Goal: Communication & Community: Answer question/provide support

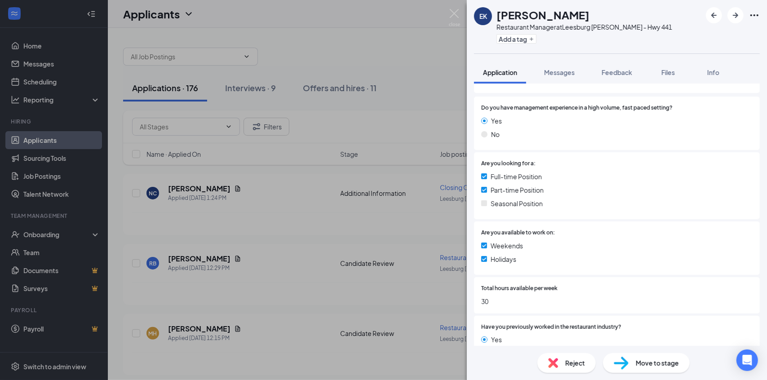
scroll to position [225, 0]
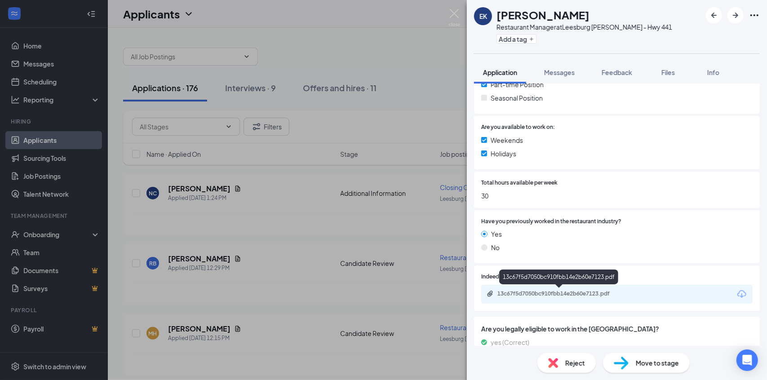
click at [569, 296] on div "13c67f5d7050bc910fbb14e2b60e7123.pdf" at bounding box center [560, 293] width 126 height 7
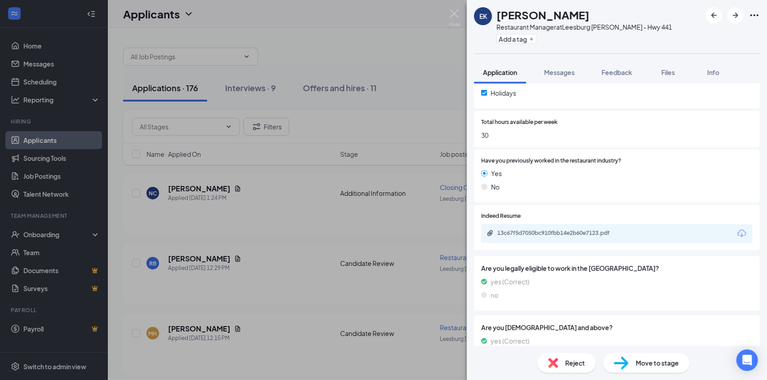
scroll to position [367, 0]
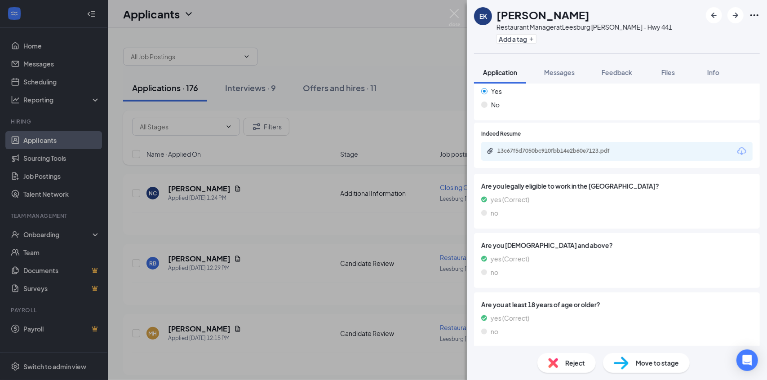
click at [581, 361] on span "Reject" at bounding box center [575, 363] width 20 height 10
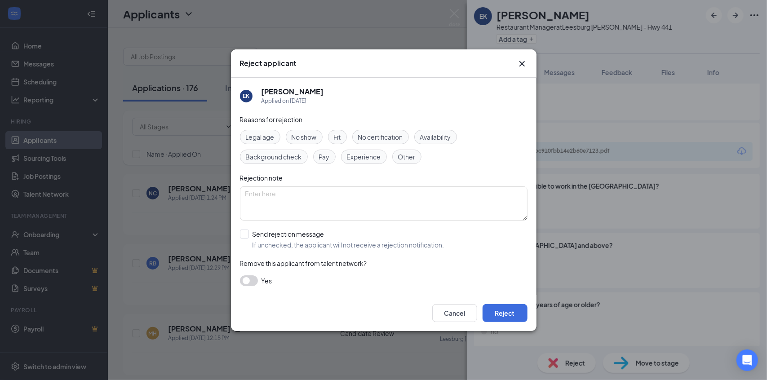
drag, startPoint x: 354, startPoint y: 157, endPoint x: 415, endPoint y: 137, distance: 64.2
click at [354, 157] on span "Experience" at bounding box center [364, 157] width 34 height 10
click at [440, 133] on span "Availability" at bounding box center [435, 137] width 31 height 10
click at [509, 308] on button "Reject" at bounding box center [504, 313] width 45 height 18
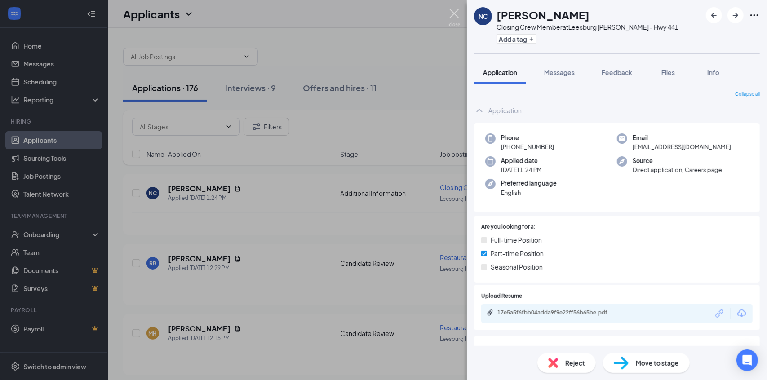
click at [456, 15] on img at bounding box center [454, 18] width 11 height 18
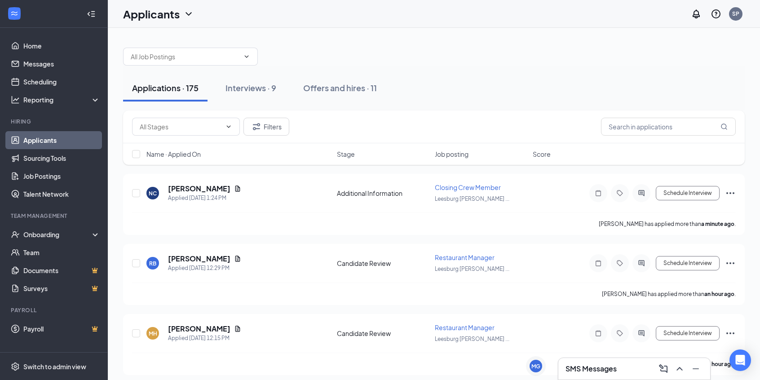
click at [460, 150] on span "Job posting" at bounding box center [452, 154] width 34 height 9
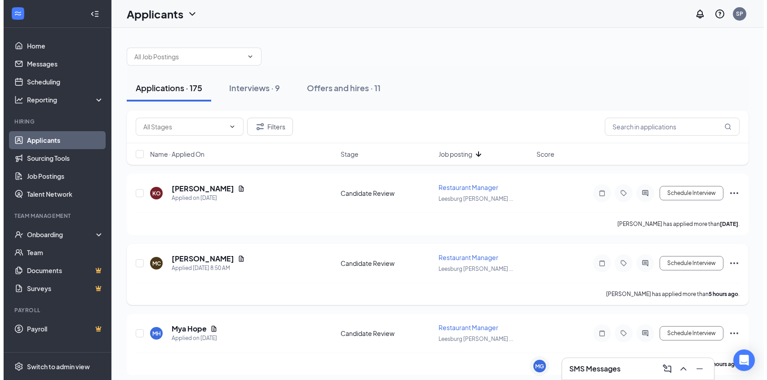
scroll to position [45, 0]
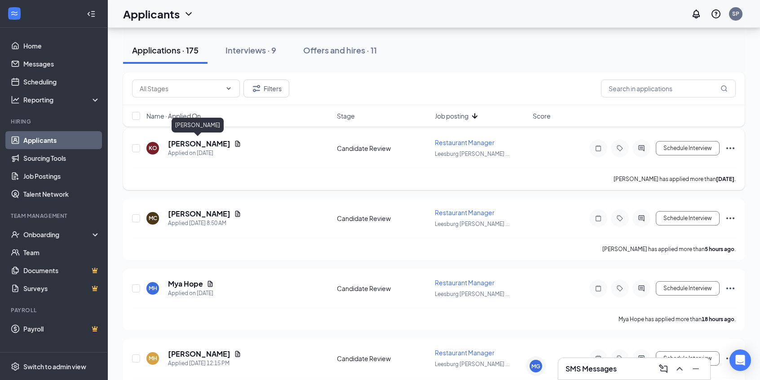
click at [191, 146] on h5 "[PERSON_NAME]" at bounding box center [199, 144] width 62 height 10
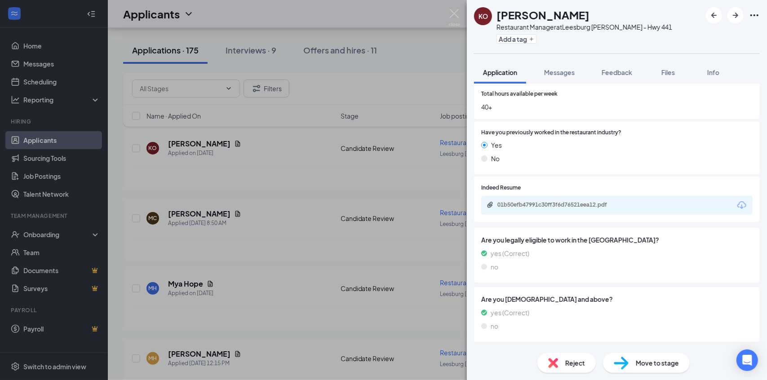
scroll to position [314, 0]
click at [539, 209] on div "01b50efb47991c30ff3f6d76521eea12.pdf" at bounding box center [616, 204] width 271 height 19
click at [543, 202] on div "01b50efb47991c30ff3f6d76521eea12.pdf" at bounding box center [560, 203] width 126 height 7
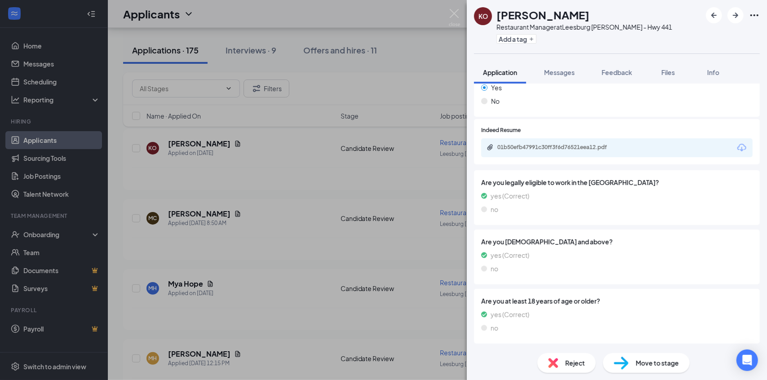
scroll to position [326, 0]
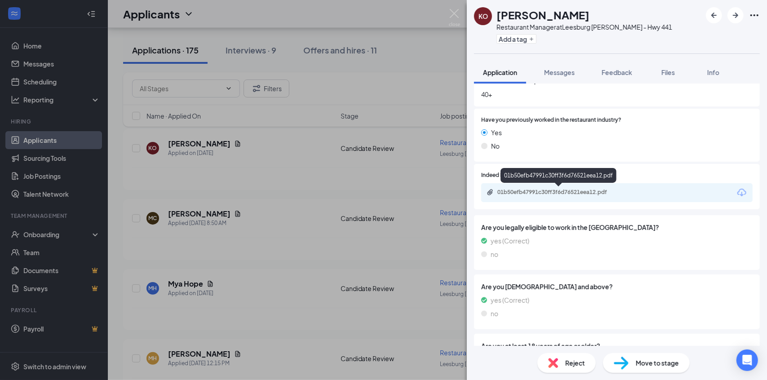
click at [599, 191] on div "01b50efb47991c30ff3f6d76521eea12.pdf" at bounding box center [560, 192] width 126 height 7
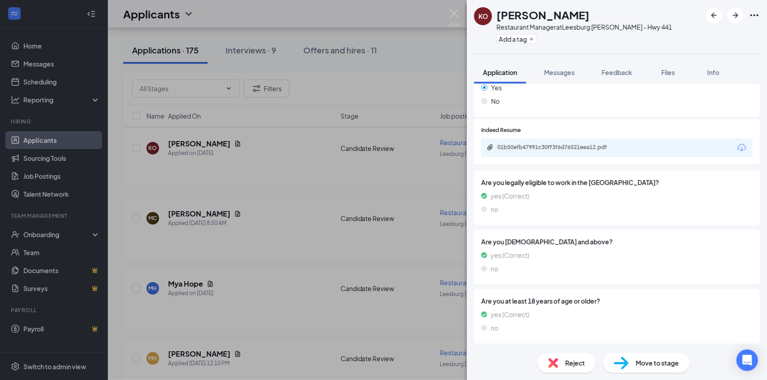
scroll to position [57, 0]
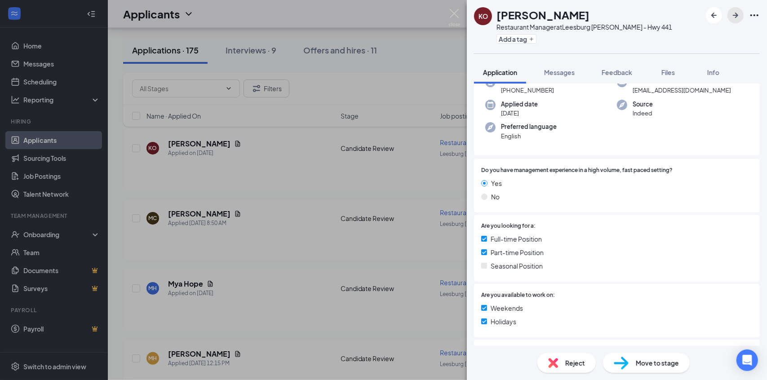
click at [738, 16] on icon "ArrowRight" at bounding box center [735, 15] width 11 height 11
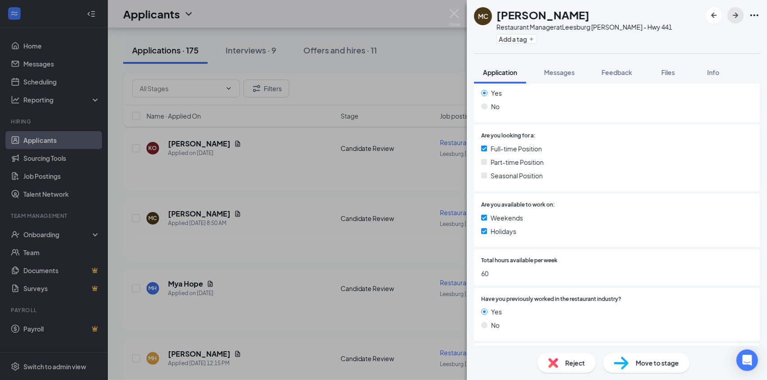
scroll to position [225, 0]
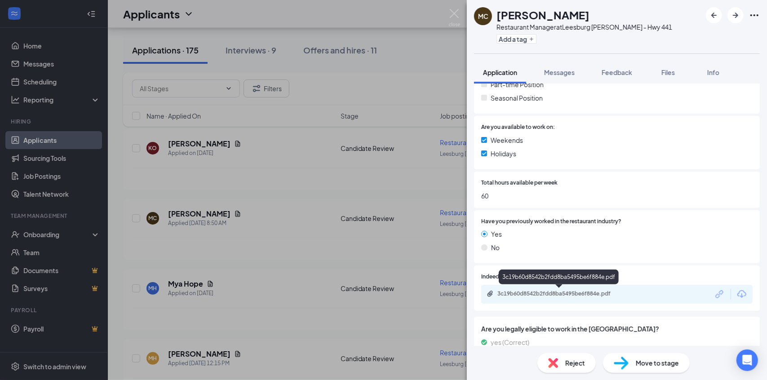
click at [588, 291] on div "3c19b60d8542b2fdd8ba5495be6f884e.pdf" at bounding box center [560, 293] width 126 height 7
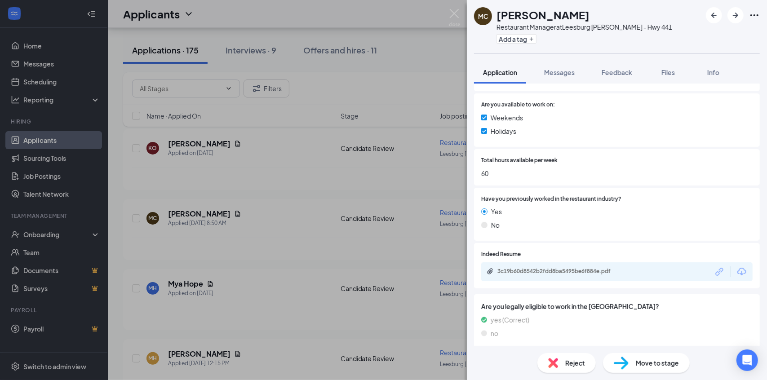
scroll to position [191, 0]
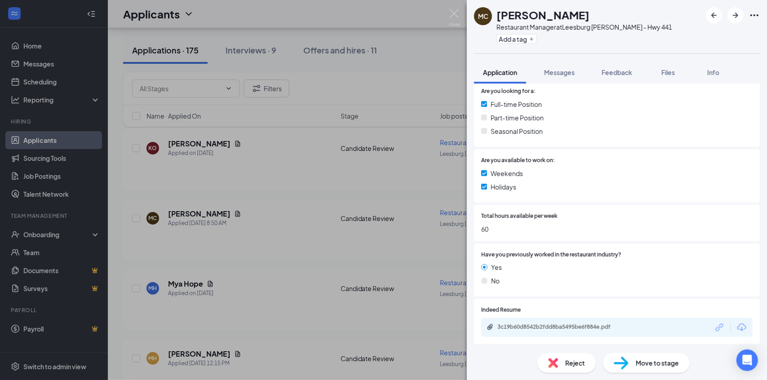
click at [578, 365] on span "Reject" at bounding box center [575, 363] width 20 height 10
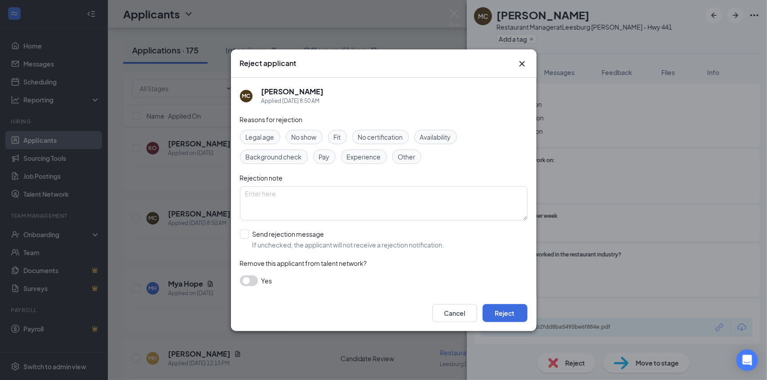
drag, startPoint x: 372, startPoint y: 156, endPoint x: 384, endPoint y: 162, distance: 12.7
click at [375, 158] on span "Experience" at bounding box center [364, 157] width 34 height 10
click at [507, 317] on button "Reject" at bounding box center [504, 313] width 45 height 18
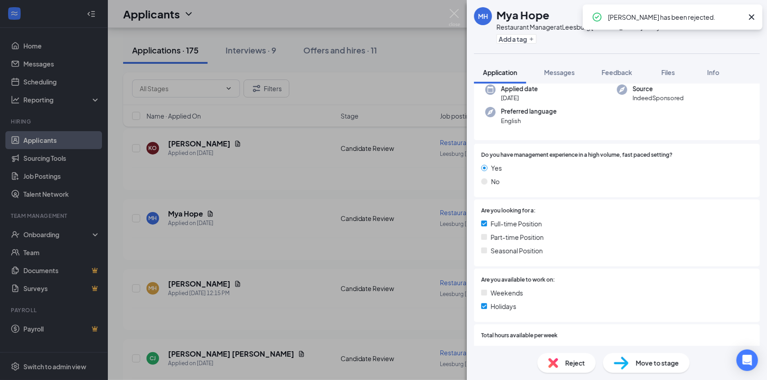
scroll to position [225, 0]
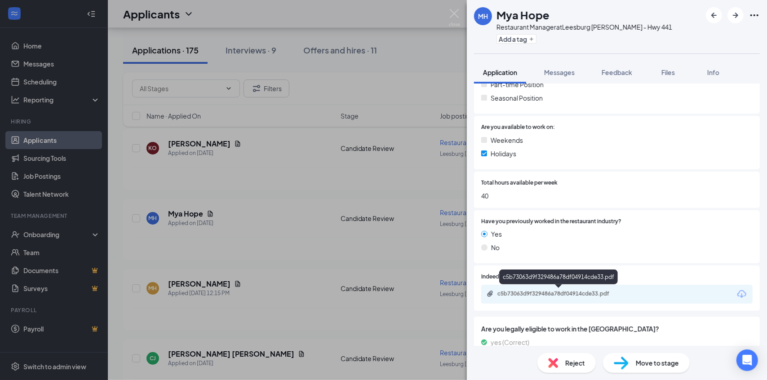
click at [561, 293] on div "c5b73063d9f329486a78df04914cde33.pdf" at bounding box center [560, 293] width 126 height 7
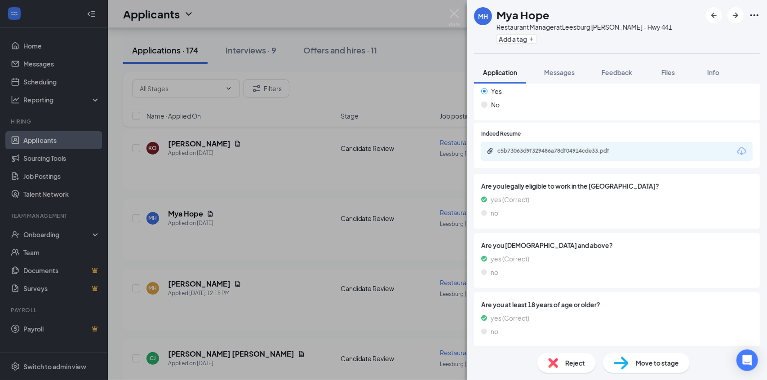
scroll to position [143, 0]
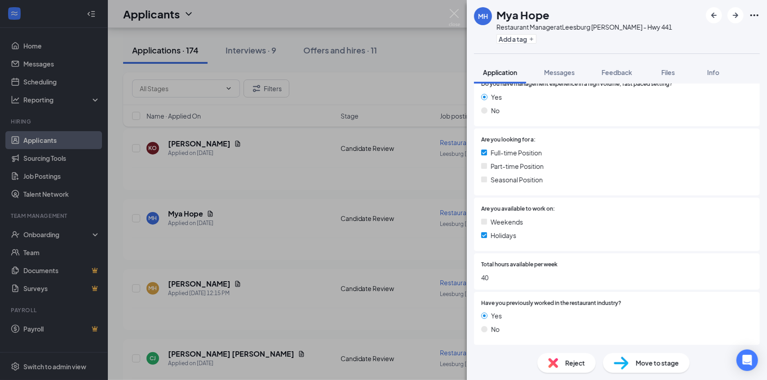
click at [301, 238] on div "MH Mya Hope Restaurant Manager at [GEOGRAPHIC_DATA] [PERSON_NAME] - Hwy 441 Add…" at bounding box center [383, 190] width 767 height 380
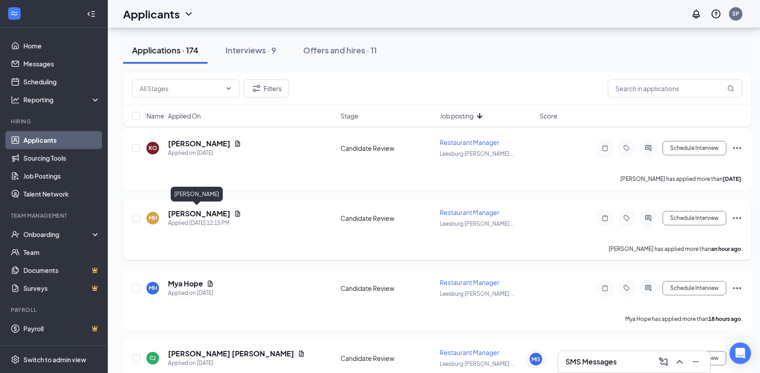
click at [192, 216] on h5 "[PERSON_NAME]" at bounding box center [199, 214] width 62 height 10
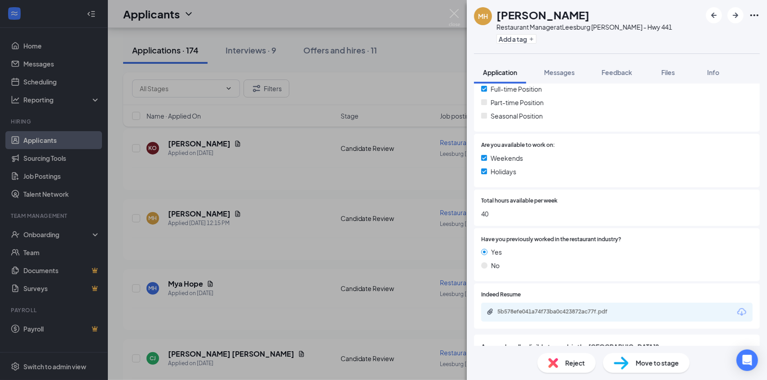
scroll to position [225, 0]
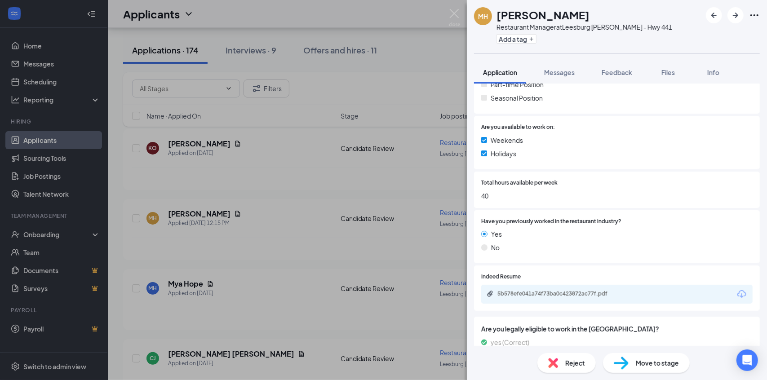
click at [586, 289] on div "5b578efe041a74f73ba0c423872ac77f.pdf" at bounding box center [616, 294] width 271 height 19
click at [587, 298] on div "5b578efe041a74f73ba0c423872ac77f.pdf" at bounding box center [559, 294] width 146 height 9
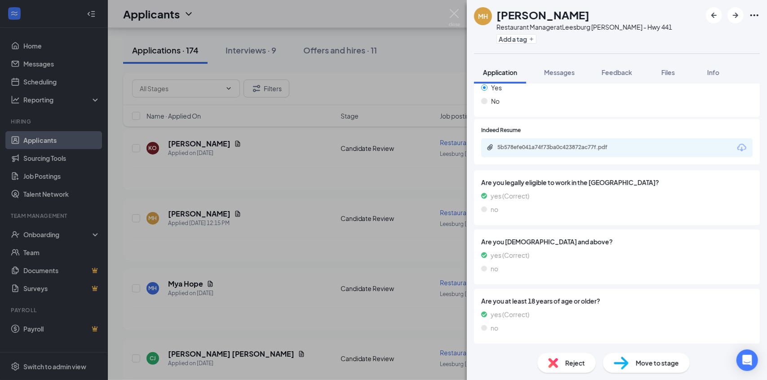
click at [572, 364] on span "Reject" at bounding box center [575, 363] width 20 height 10
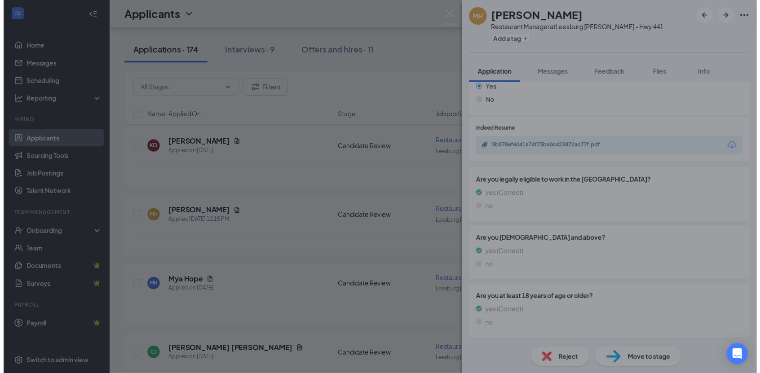
scroll to position [367, 0]
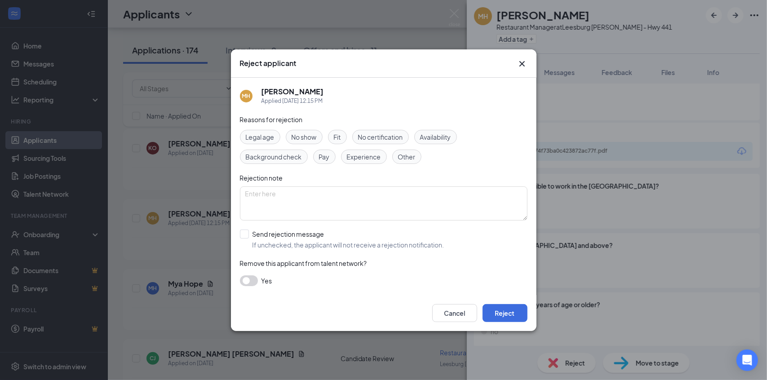
click at [364, 150] on div "Experience" at bounding box center [364, 157] width 46 height 14
click at [509, 313] on button "Reject" at bounding box center [504, 313] width 45 height 18
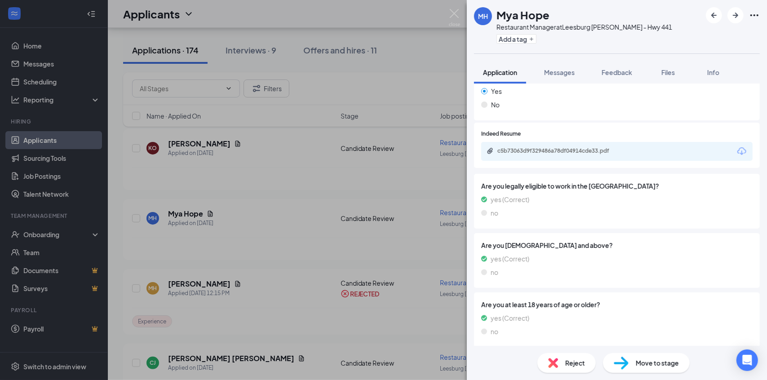
click at [313, 210] on div "MH Mya Hope Restaurant Manager at [GEOGRAPHIC_DATA] [PERSON_NAME] - Hwy 441 Add…" at bounding box center [383, 190] width 767 height 380
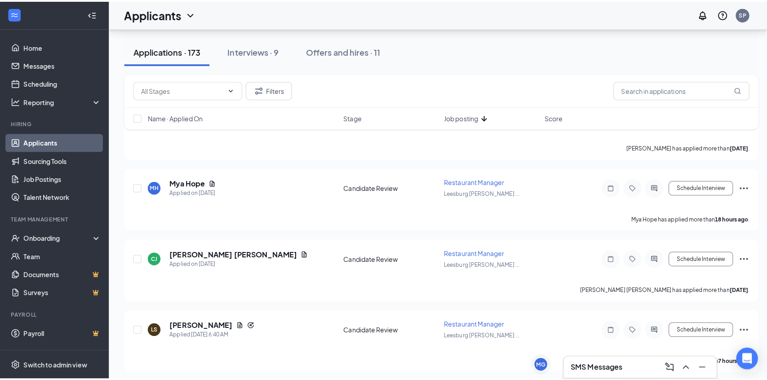
scroll to position [180, 0]
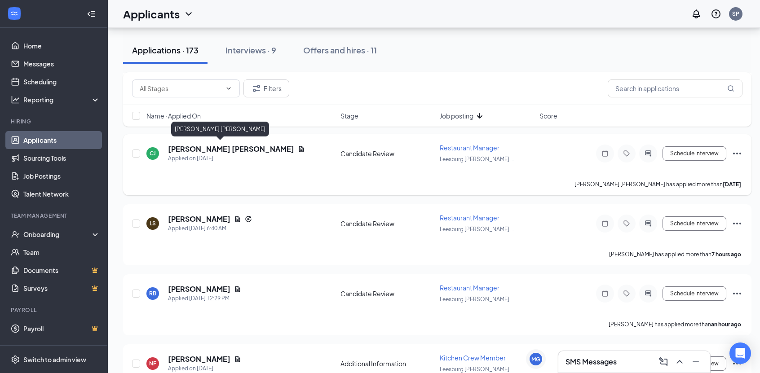
click at [177, 144] on h5 "[PERSON_NAME] [PERSON_NAME]" at bounding box center [231, 149] width 126 height 10
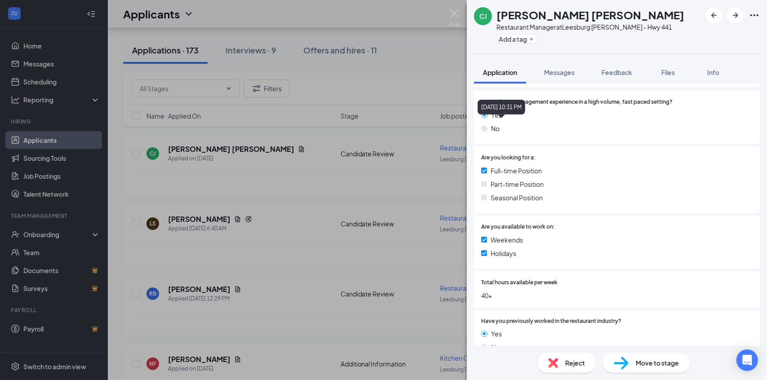
scroll to position [225, 0]
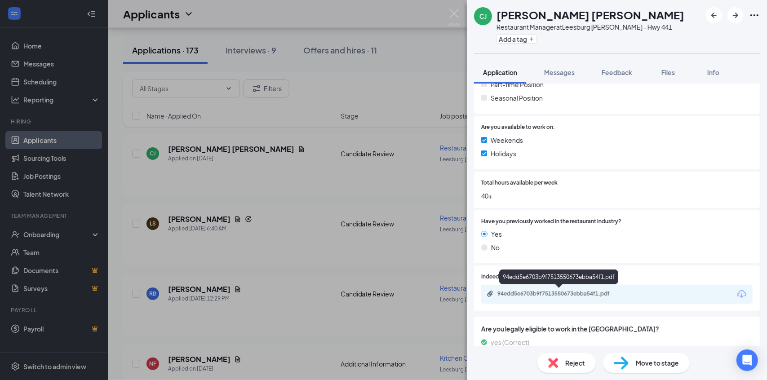
click at [583, 296] on div "94edd5e6703b9f7513550673ebba54f1.pdf" at bounding box center [560, 293] width 126 height 7
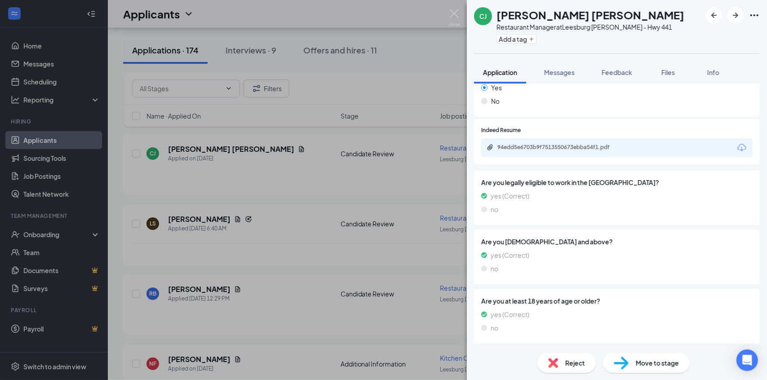
click at [578, 363] on span "Reject" at bounding box center [575, 363] width 20 height 10
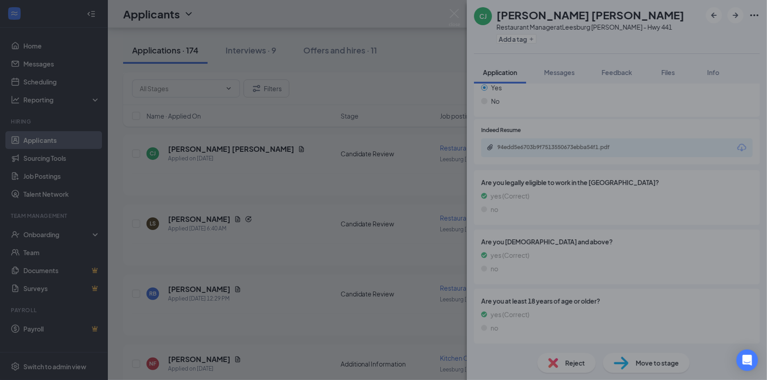
scroll to position [367, 0]
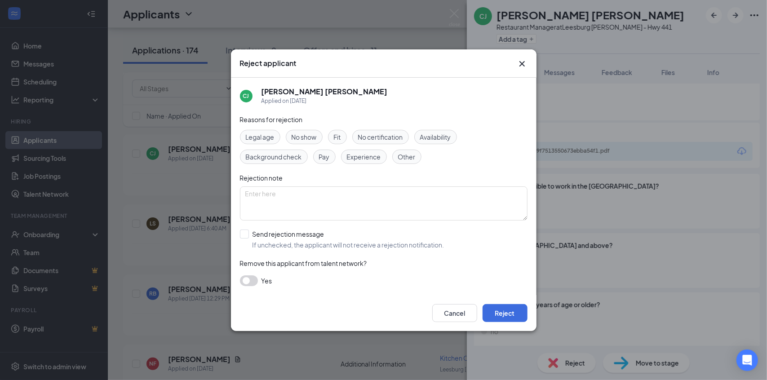
click at [370, 154] on span "Experience" at bounding box center [364, 157] width 34 height 10
click at [519, 326] on div "Cancel Reject" at bounding box center [383, 313] width 305 height 36
click at [516, 317] on button "Reject" at bounding box center [504, 313] width 45 height 18
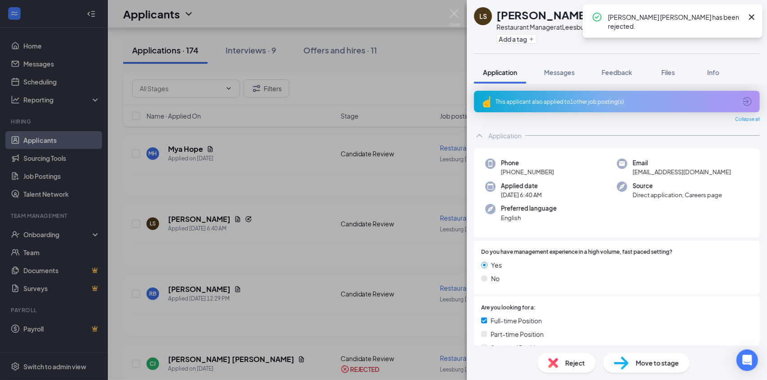
click at [395, 37] on div "LS [PERSON_NAME] Restaurant Manager at [GEOGRAPHIC_DATA] [PERSON_NAME] - Hwy 44…" at bounding box center [383, 190] width 767 height 380
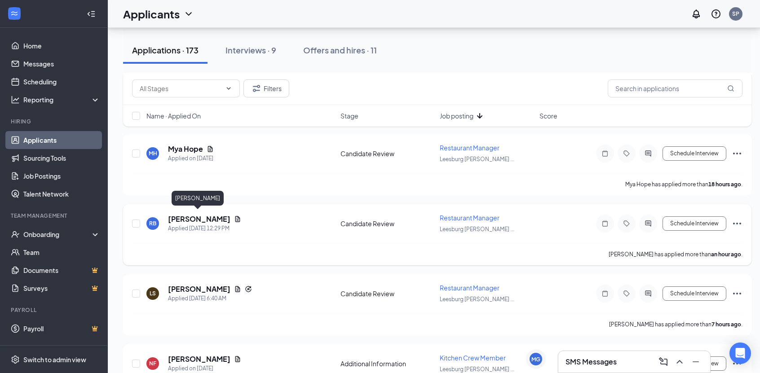
click at [212, 216] on h5 "[PERSON_NAME]" at bounding box center [199, 219] width 62 height 10
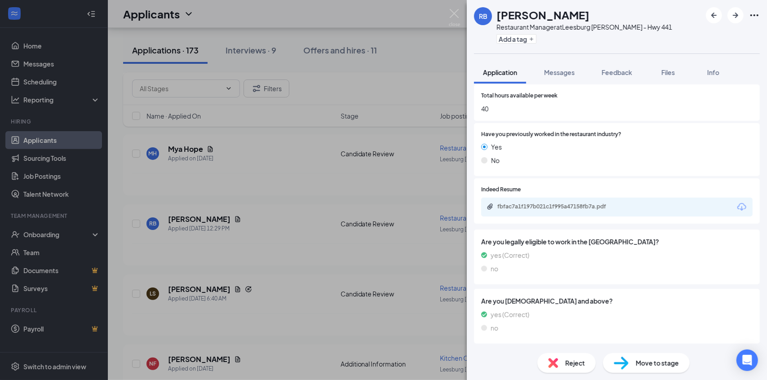
scroll to position [314, 0]
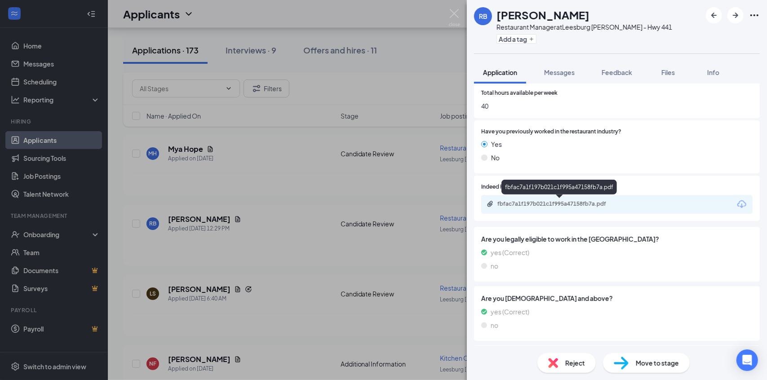
click at [560, 206] on div "fbfac7a1f197b021c1f995a47158fb7a.pdf" at bounding box center [560, 203] width 126 height 7
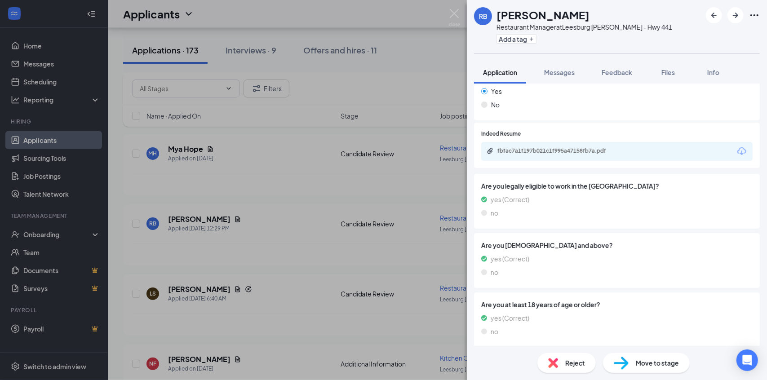
scroll to position [143, 0]
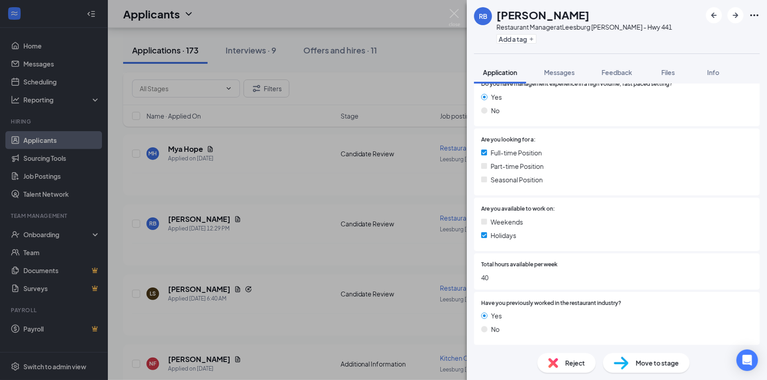
click at [217, 261] on div "RB [PERSON_NAME] Restaurant Manager at [GEOGRAPHIC_DATA] [PERSON_NAME] - Hwy 44…" at bounding box center [383, 190] width 767 height 380
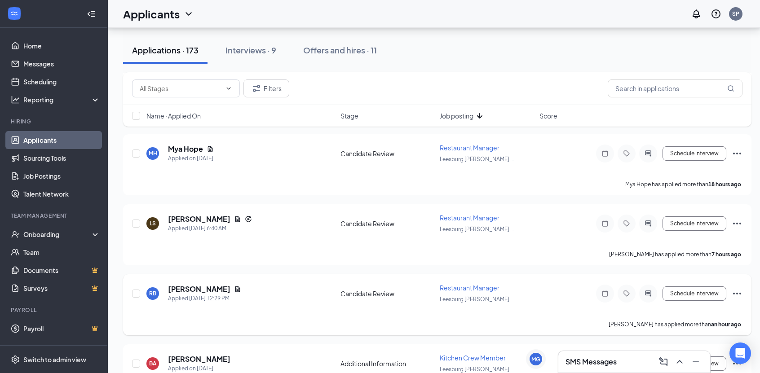
click at [220, 287] on div "[PERSON_NAME]" at bounding box center [204, 289] width 73 height 10
click at [228, 216] on h5 "[PERSON_NAME]" at bounding box center [199, 219] width 62 height 10
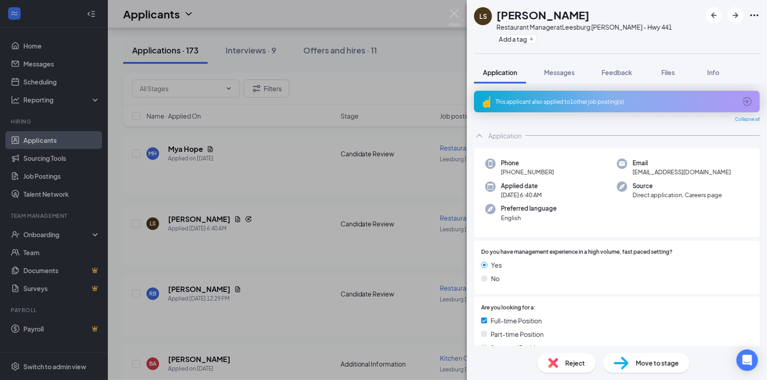
click at [580, 109] on div "This applicant also applied to 1 other job posting(s)" at bounding box center [617, 102] width 286 height 22
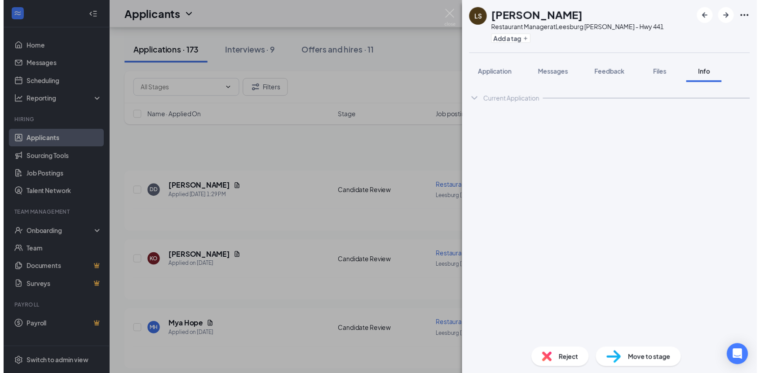
scroll to position [180, 0]
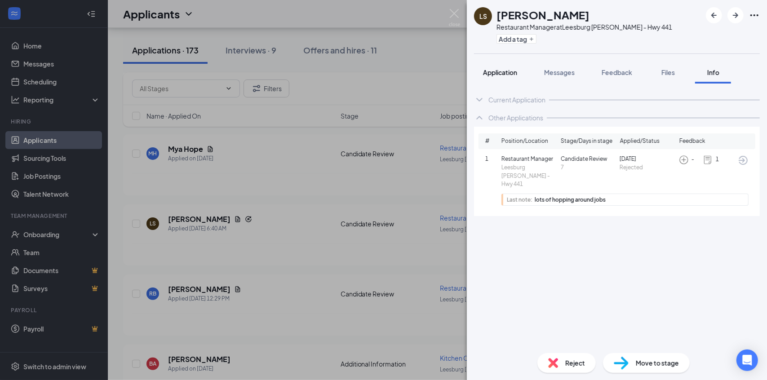
click at [508, 71] on span "Application" at bounding box center [500, 72] width 34 height 8
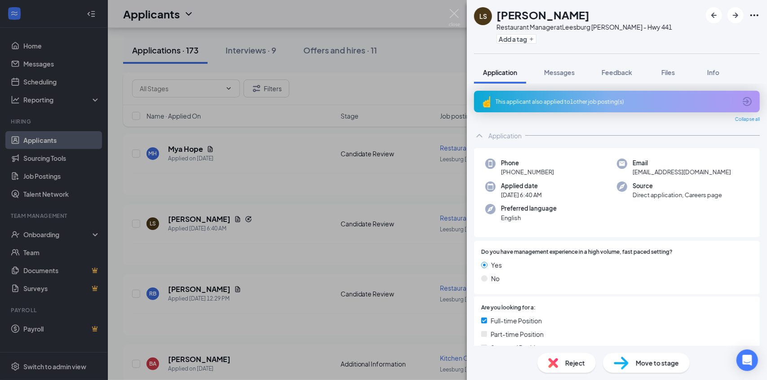
click at [558, 361] on div "Reject" at bounding box center [566, 363] width 58 height 20
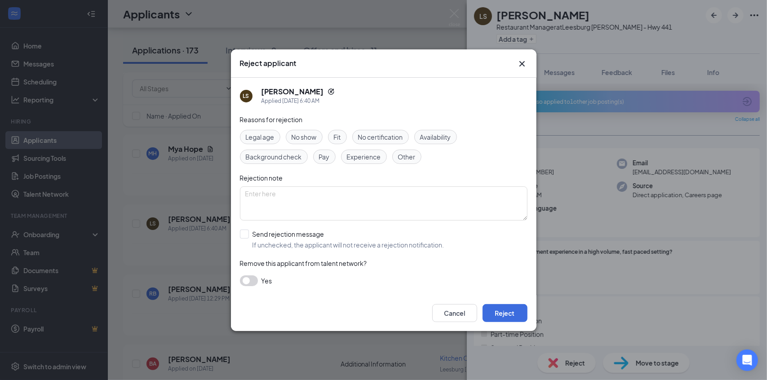
click at [368, 159] on span "Experience" at bounding box center [364, 157] width 34 height 10
click at [420, 156] on div "Legal age No show Fit No certification Availability Background check Pay Experi…" at bounding box center [383, 147] width 287 height 34
click at [416, 157] on div "Other" at bounding box center [406, 157] width 29 height 14
click at [494, 302] on div "Cancel Reject" at bounding box center [383, 313] width 305 height 36
click at [507, 314] on button "Reject" at bounding box center [504, 313] width 45 height 18
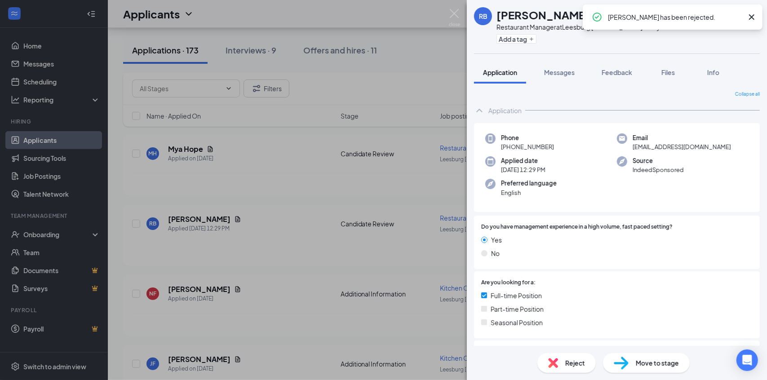
click at [251, 285] on div "RB [PERSON_NAME] Restaurant Manager at [GEOGRAPHIC_DATA] [PERSON_NAME] - Hwy 44…" at bounding box center [383, 190] width 767 height 380
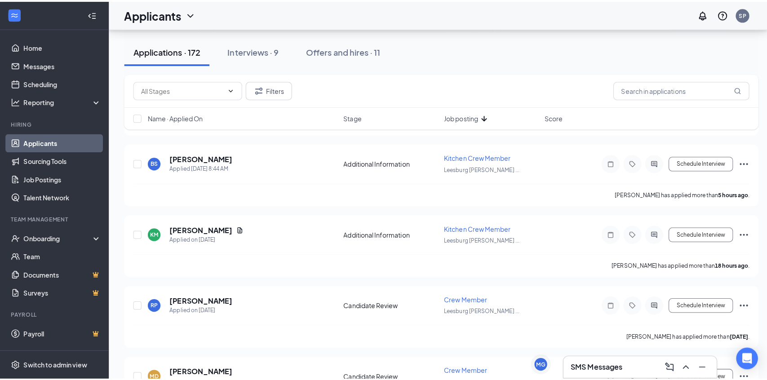
scroll to position [2650, 0]
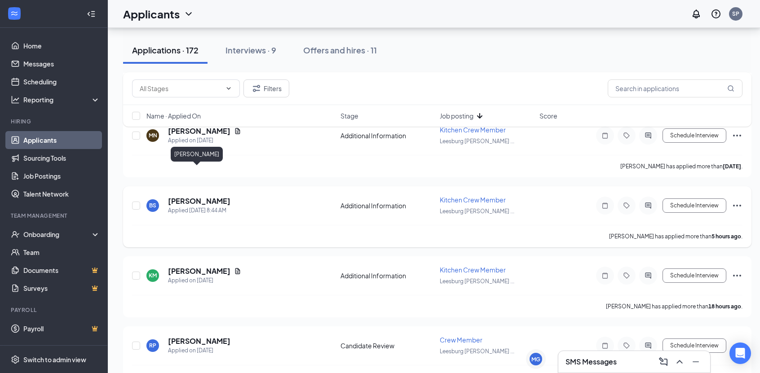
click at [207, 196] on h5 "[PERSON_NAME]" at bounding box center [199, 201] width 62 height 10
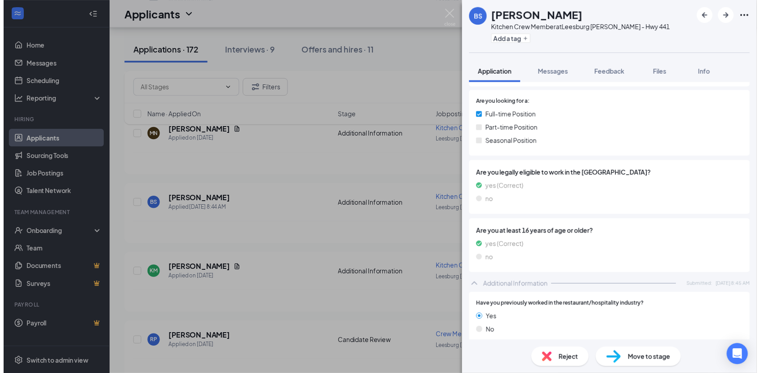
scroll to position [115, 0]
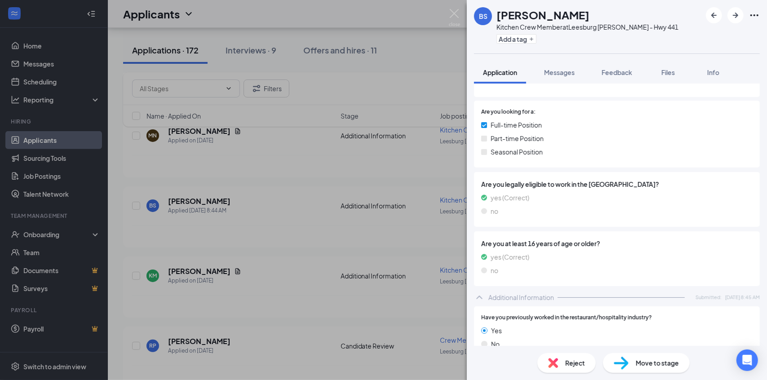
click at [285, 238] on div "BS Bryant Smith Kitchen Crew Member at Leesburg Culver’s - Hwy 441 Add a tag Ap…" at bounding box center [383, 190] width 767 height 380
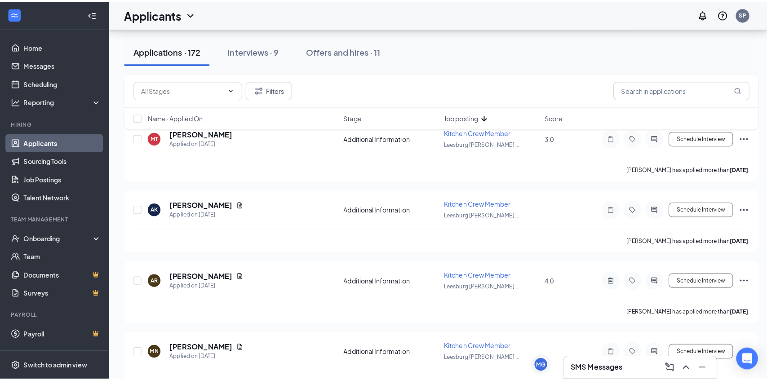
scroll to position [2425, 0]
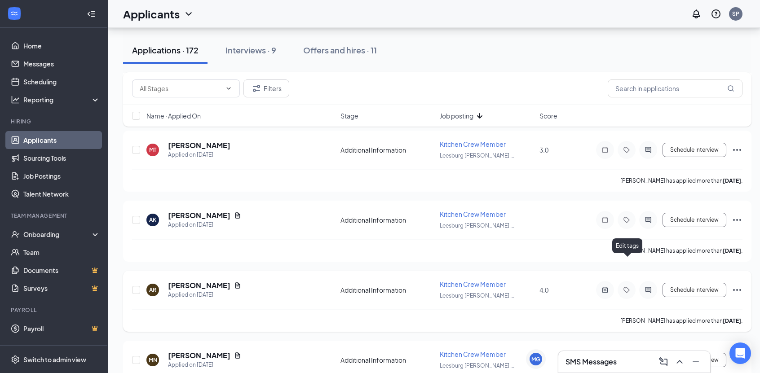
click at [640, 281] on div at bounding box center [648, 290] width 18 height 18
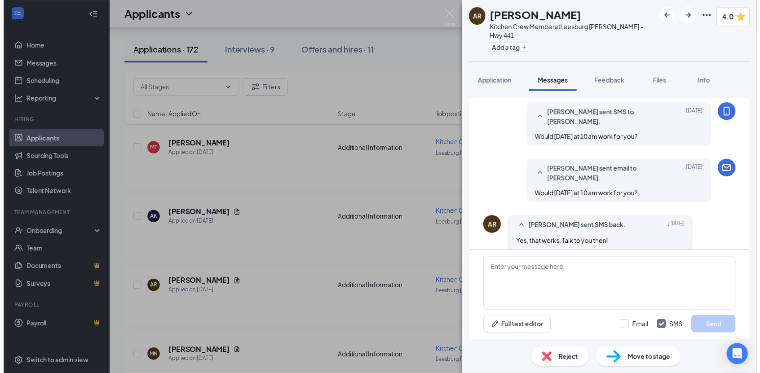
scroll to position [218, 0]
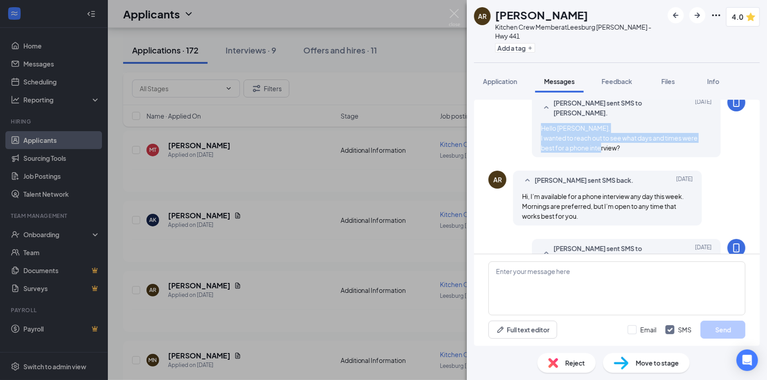
drag, startPoint x: 534, startPoint y: 121, endPoint x: 618, endPoint y: 139, distance: 85.5
click at [618, 139] on div "Hello Allyson, I wanted to reach out to see what days and times were best for a…" at bounding box center [626, 138] width 171 height 30
click at [401, 33] on div "AR Allyson Ricketts Kitchen Crew Member at Leesburg Culver’s - Hwy 441 Add a ta…" at bounding box center [383, 190] width 767 height 380
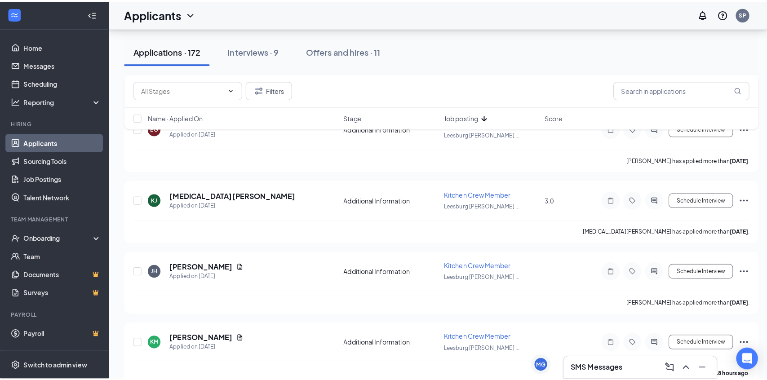
scroll to position [2515, 0]
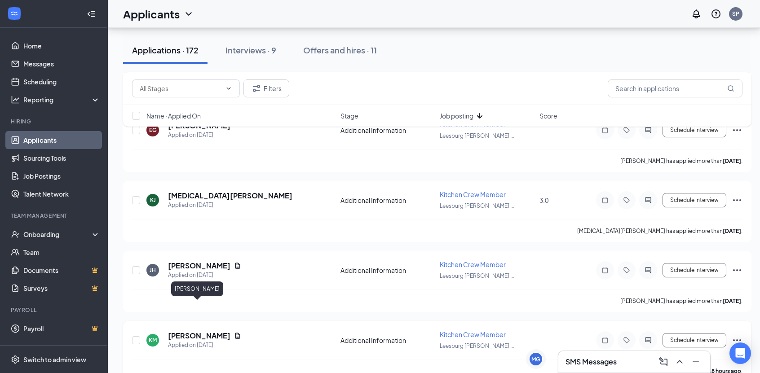
click at [174, 331] on h5 "[PERSON_NAME]" at bounding box center [199, 336] width 62 height 10
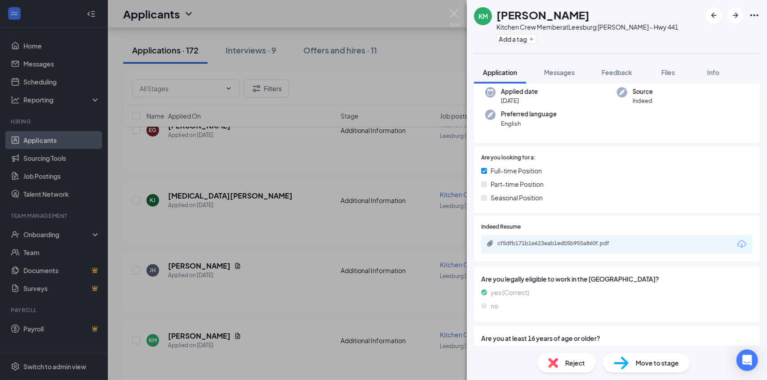
scroll to position [180, 0]
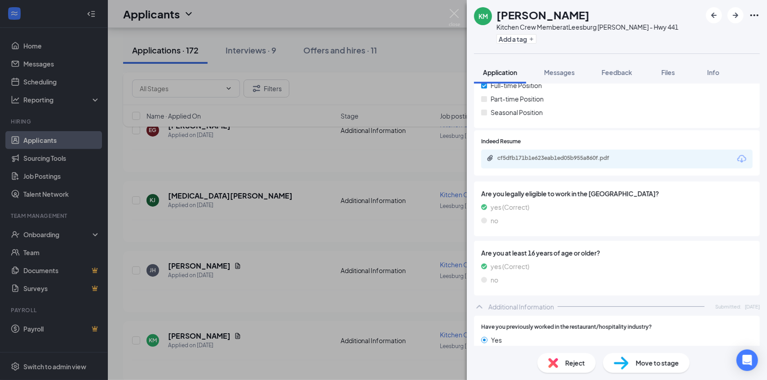
click at [560, 159] on div "cf5dfb171b1e623eab1ed05b955a860f.pdf" at bounding box center [560, 157] width 126 height 7
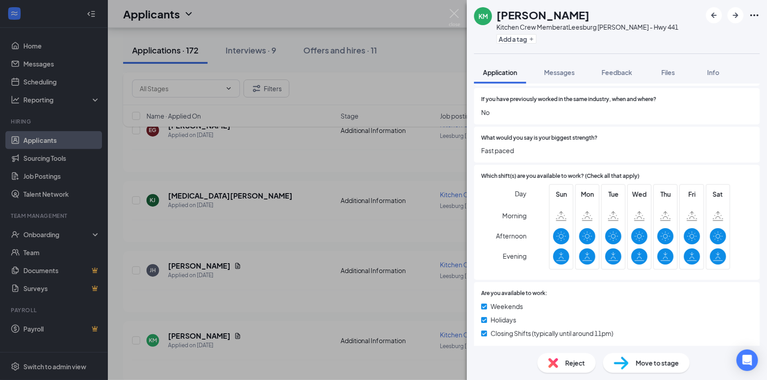
scroll to position [468, 0]
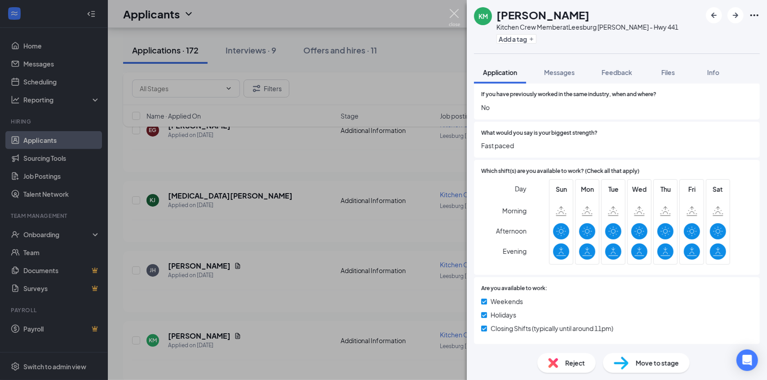
click at [452, 14] on img at bounding box center [454, 18] width 11 height 18
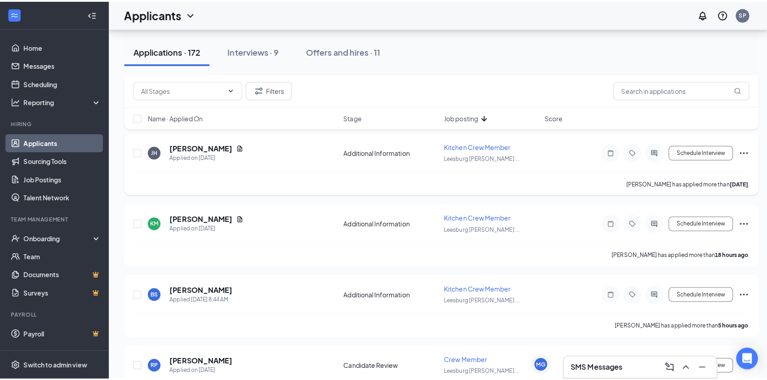
scroll to position [2650, 0]
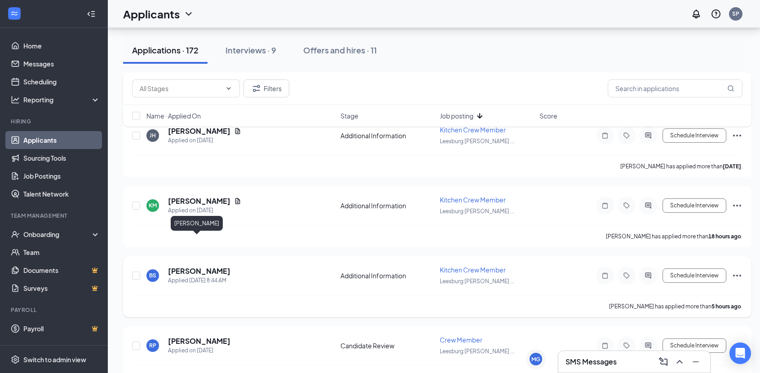
click at [190, 266] on h5 "[PERSON_NAME]" at bounding box center [199, 271] width 62 height 10
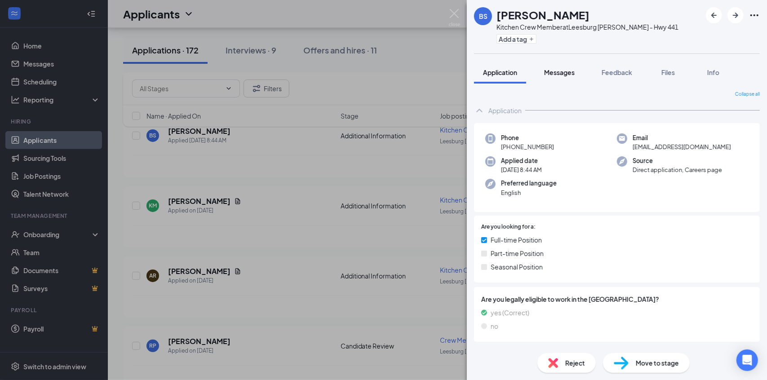
click at [568, 74] on span "Messages" at bounding box center [559, 72] width 31 height 8
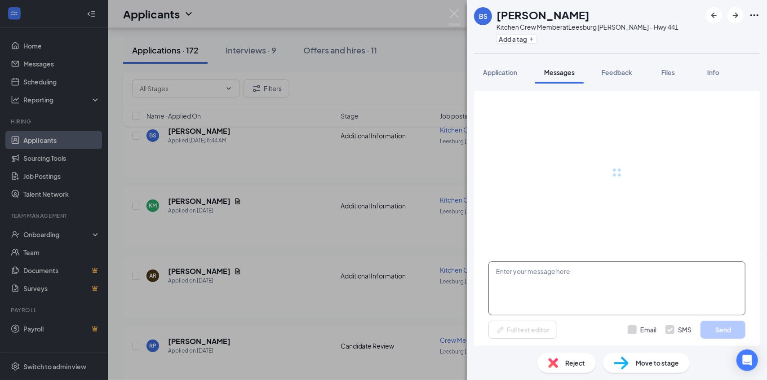
click at [548, 283] on textarea at bounding box center [616, 288] width 257 height 54
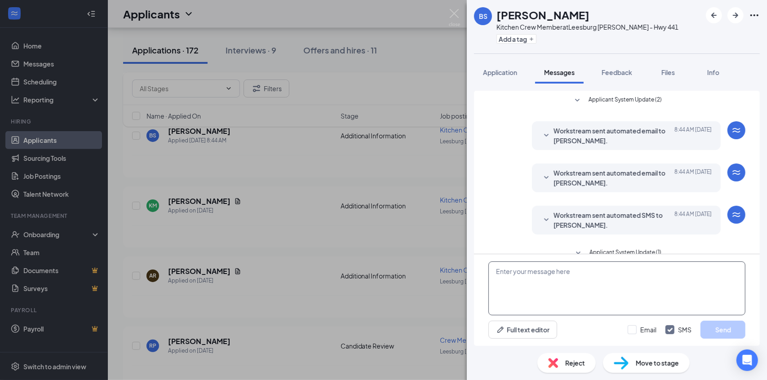
scroll to position [15, 0]
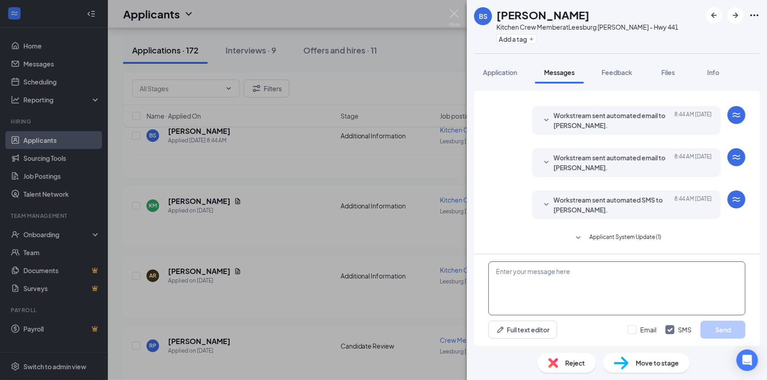
paste textarea "Hello Allyson, I wanted to reach out to see what days and times were best for a…"
drag, startPoint x: 532, startPoint y: 271, endPoint x: 514, endPoint y: 272, distance: 18.0
click at [514, 272] on textarea "Hello Allyson, I wanted to reach out to see what days and times were best for a…" at bounding box center [616, 288] width 257 height 54
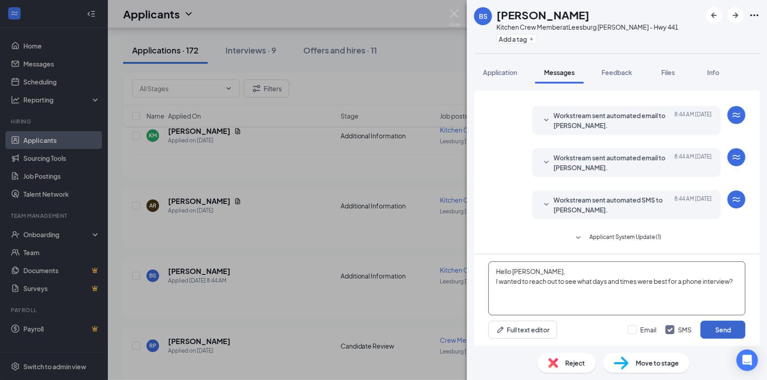
type textarea "Hello Bryant, I wanted to reach out to see what days and times were best for a …"
click at [728, 329] on button "Send" at bounding box center [722, 330] width 45 height 18
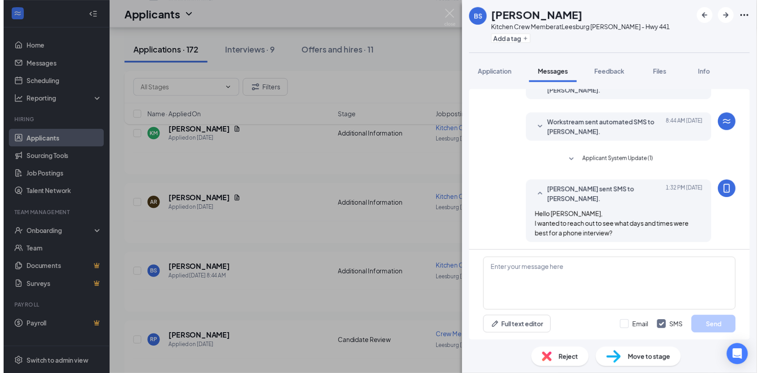
scroll to position [93, 0]
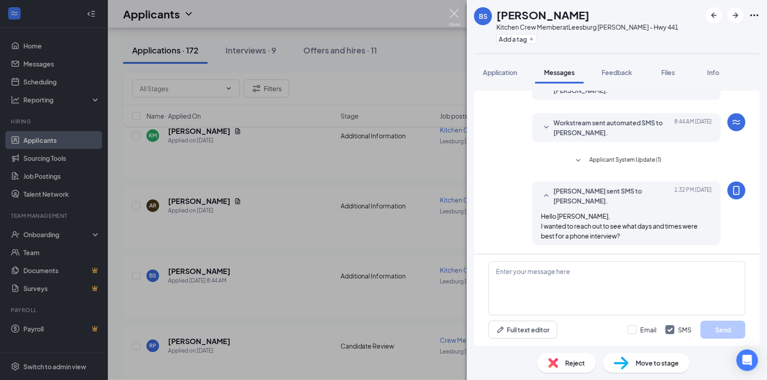
click at [454, 13] on img at bounding box center [454, 18] width 11 height 18
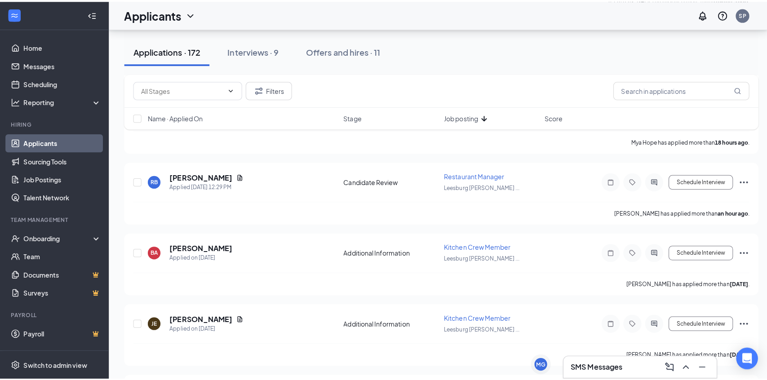
scroll to position [180, 0]
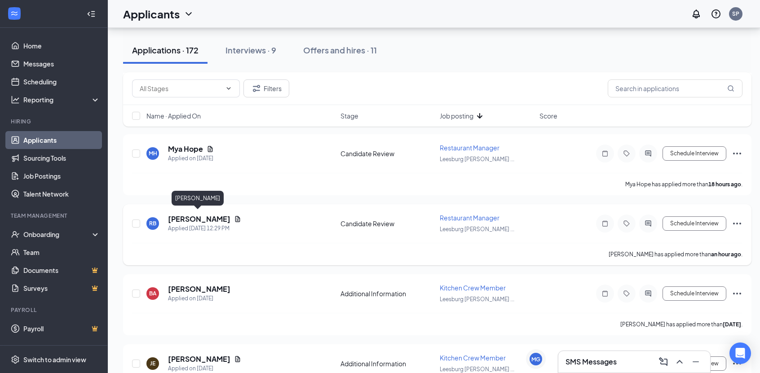
click at [202, 215] on h5 "[PERSON_NAME]" at bounding box center [199, 219] width 62 height 10
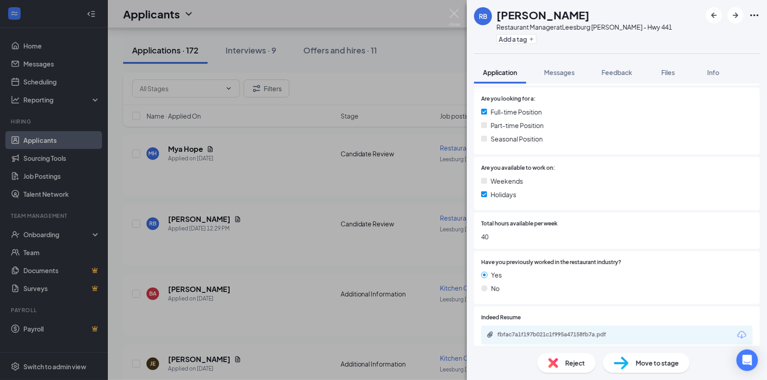
scroll to position [225, 0]
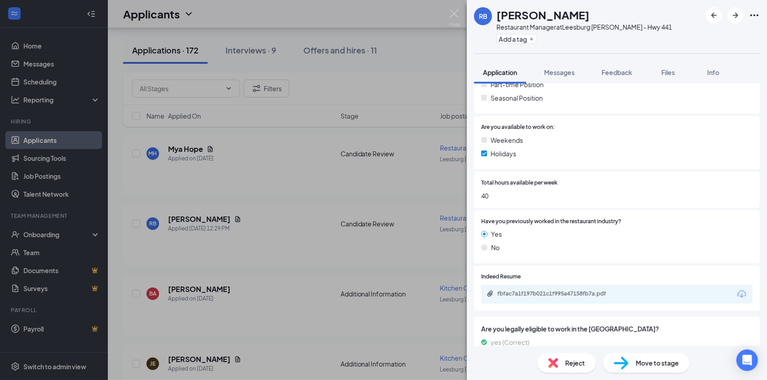
click at [558, 291] on div "fbfac7a1f197b021c1f995a47158fb7a.pdf" at bounding box center [560, 293] width 126 height 7
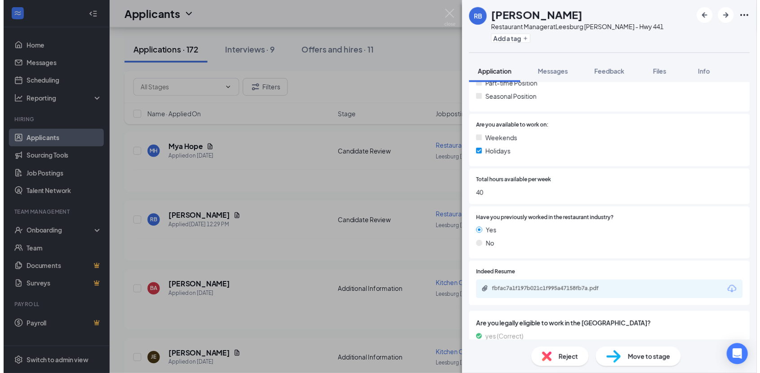
scroll to position [0, 0]
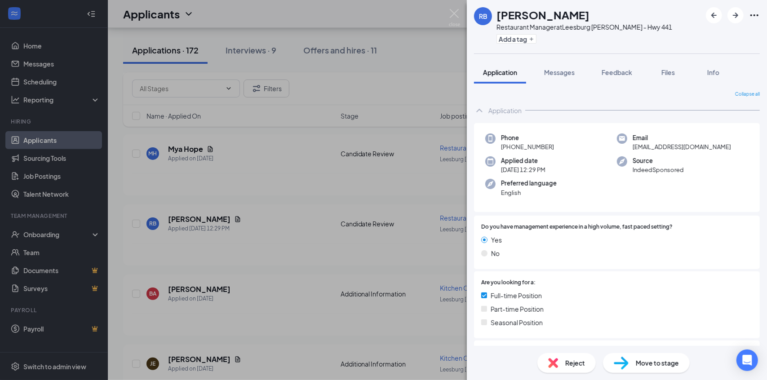
drag, startPoint x: 278, startPoint y: 33, endPoint x: 256, endPoint y: 53, distance: 30.2
click at [278, 34] on div "RB [PERSON_NAME] Restaurant Manager at [GEOGRAPHIC_DATA] [PERSON_NAME] - Hwy 44…" at bounding box center [383, 190] width 767 height 380
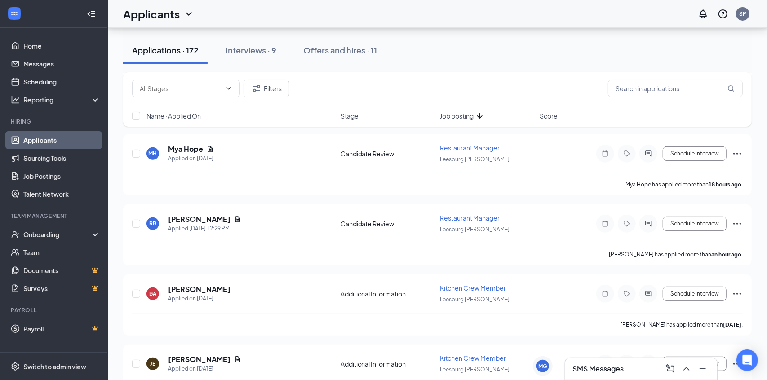
click at [450, 16] on div "Applicants SP" at bounding box center [437, 14] width 659 height 28
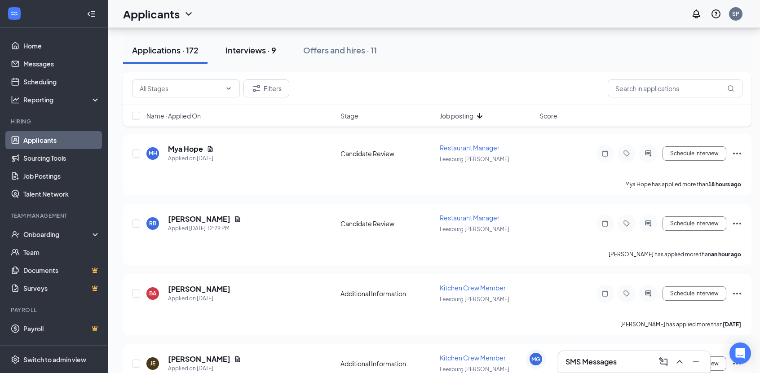
click at [268, 48] on div "Interviews · 9" at bounding box center [250, 49] width 51 height 11
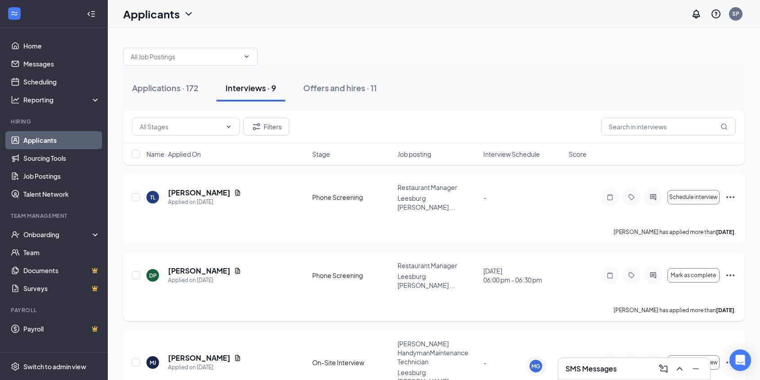
scroll to position [45, 0]
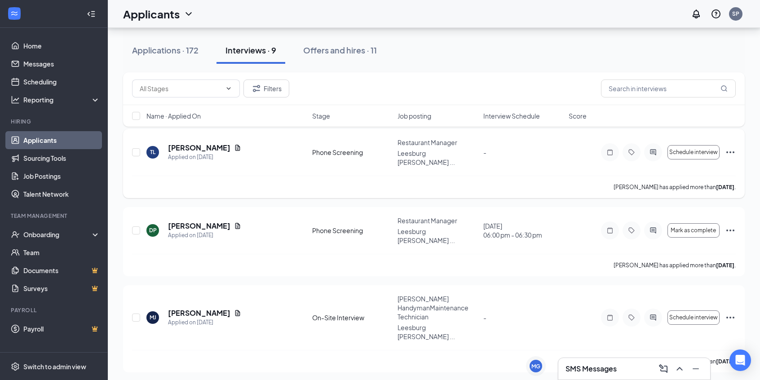
click at [728, 150] on icon "Ellipses" at bounding box center [730, 152] width 11 height 11
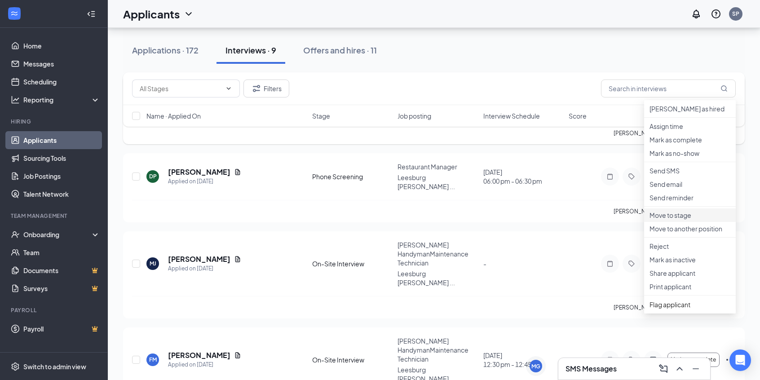
scroll to position [135, 0]
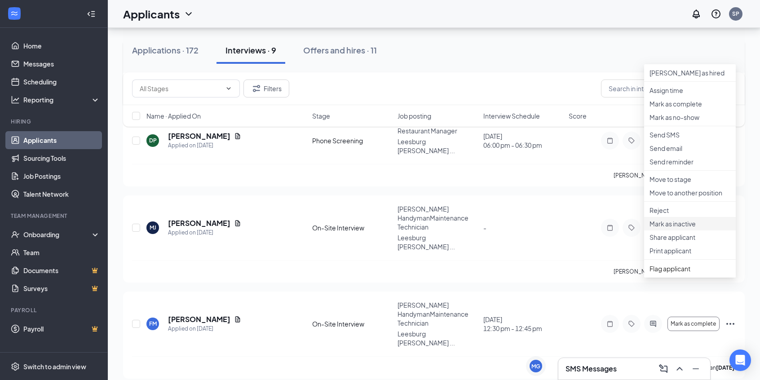
click at [681, 228] on p "Mark as inactive" at bounding box center [689, 223] width 81 height 9
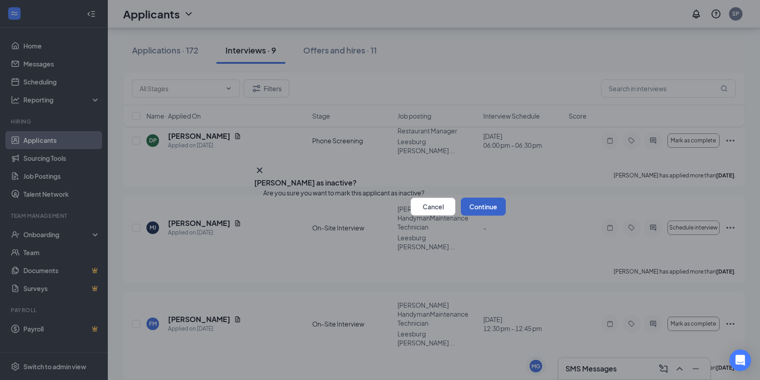
click at [468, 216] on button "Continue" at bounding box center [483, 207] width 45 height 18
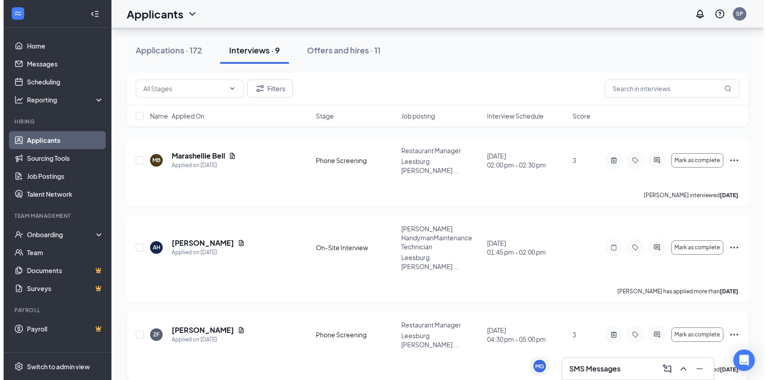
scroll to position [393, 0]
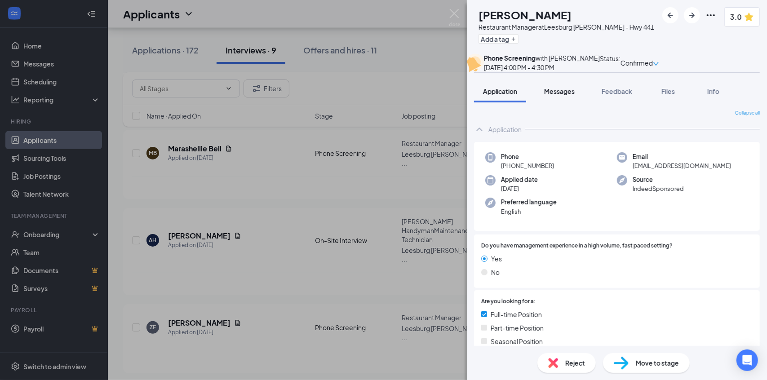
click at [571, 95] on span "Messages" at bounding box center [559, 91] width 31 height 8
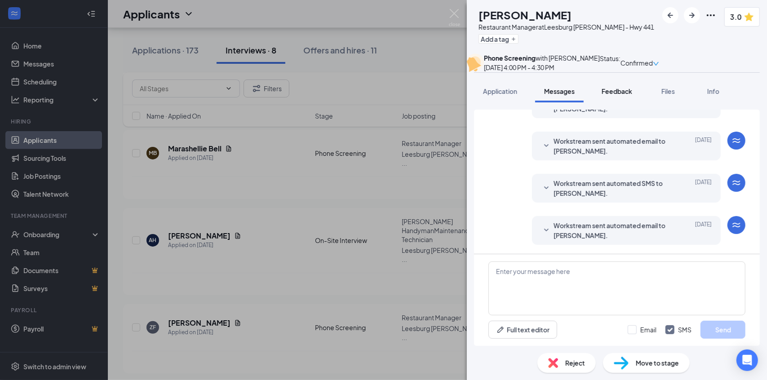
scroll to position [293, 0]
click at [622, 95] on span "Feedback" at bounding box center [616, 91] width 31 height 8
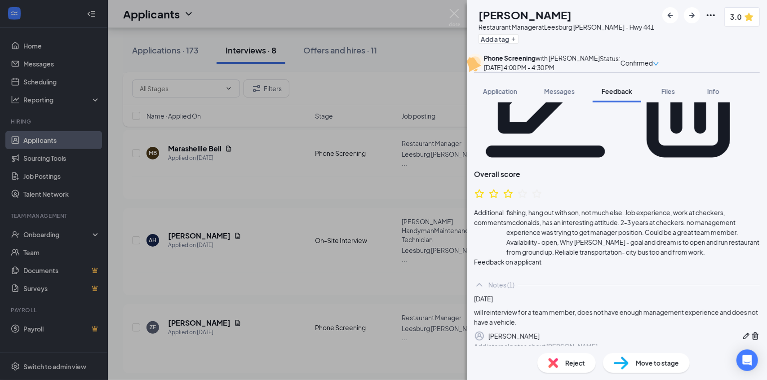
scroll to position [106, 0]
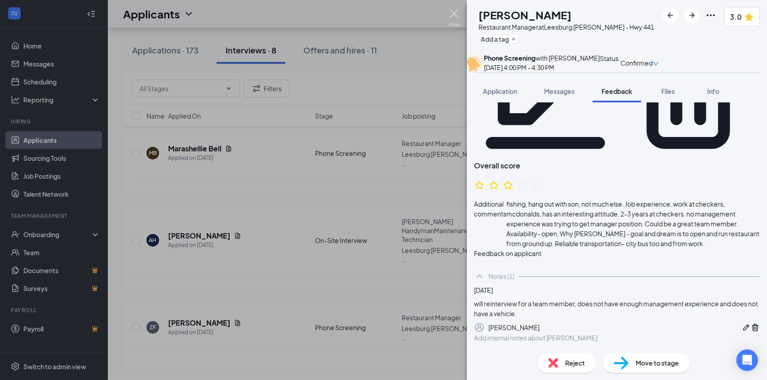
click at [454, 11] on img at bounding box center [454, 18] width 11 height 18
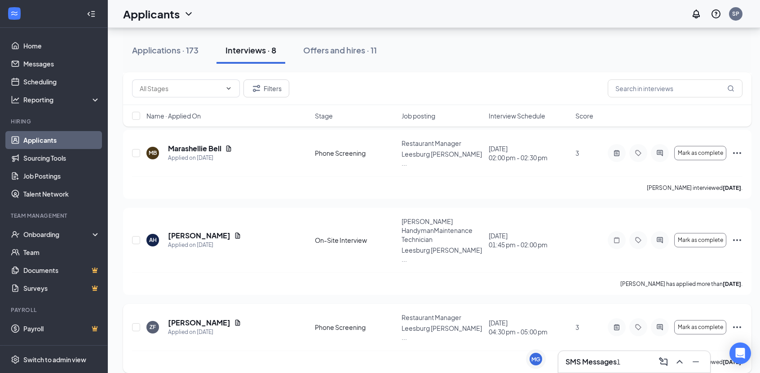
click at [657, 324] on icon "ActiveChat" at bounding box center [659, 327] width 11 height 7
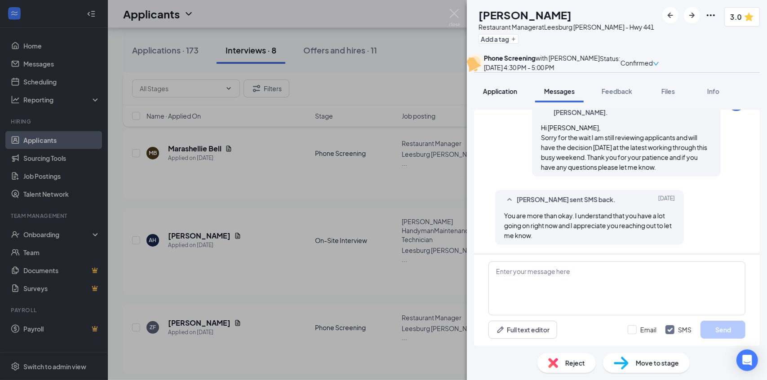
scroll to position [514, 0]
click at [490, 102] on button "Application" at bounding box center [500, 91] width 52 height 22
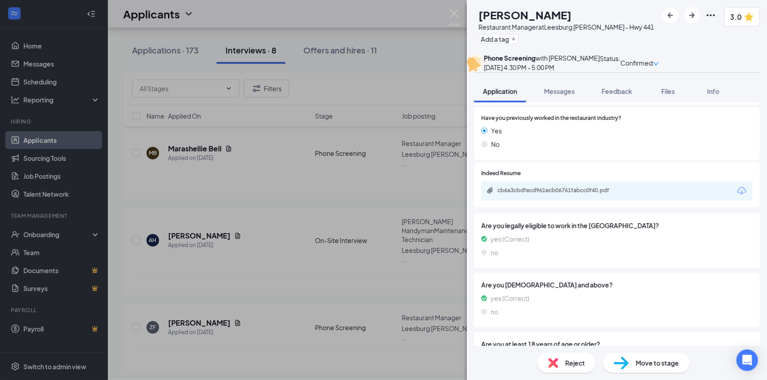
scroll to position [314, 0]
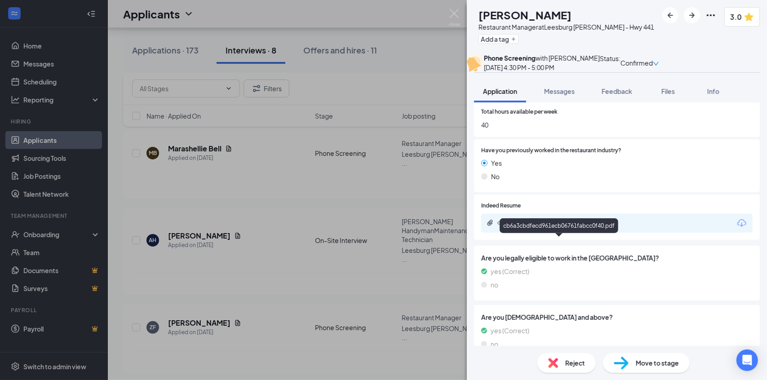
click at [580, 226] on div "cb6a3cbdfecd961ecb06761fabcc0f40.pdf" at bounding box center [560, 222] width 126 height 7
drag, startPoint x: 562, startPoint y: 106, endPoint x: 541, endPoint y: 122, distance: 26.1
click at [562, 95] on span "Messages" at bounding box center [559, 91] width 31 height 8
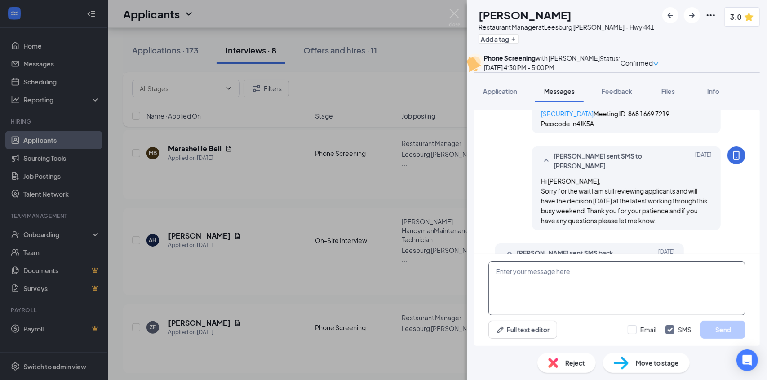
click at [571, 269] on textarea at bounding box center [616, 288] width 257 height 54
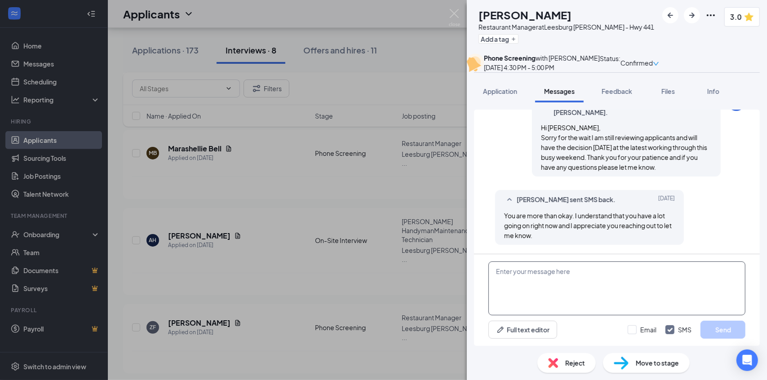
scroll to position [514, 0]
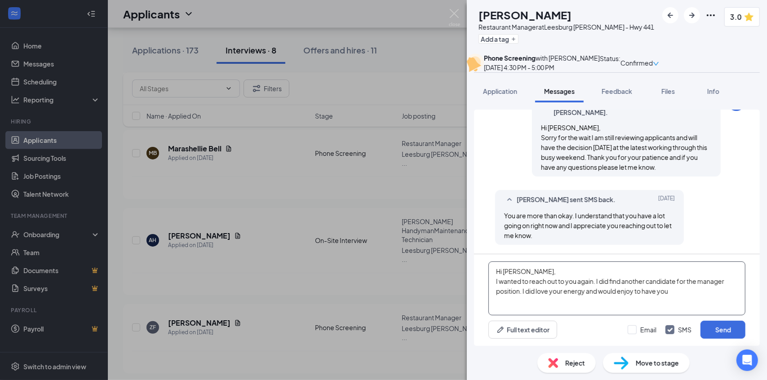
drag, startPoint x: 679, startPoint y: 293, endPoint x: 485, endPoint y: 263, distance: 196.8
click at [485, 263] on div "Hi Zachary, I wanted to reach out to you again. I did find another candidate fo…" at bounding box center [617, 300] width 286 height 92
type textarea "Hi Zachary, I wanted to reach out to you again. I did find another candidate fo…"
drag, startPoint x: 613, startPoint y: 101, endPoint x: 612, endPoint y: 107, distance: 6.1
click at [613, 101] on button "Feedback" at bounding box center [616, 91] width 49 height 22
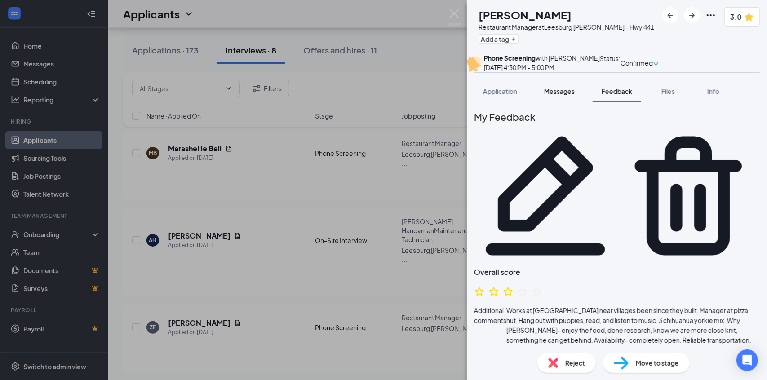
click at [546, 95] on span "Messages" at bounding box center [559, 91] width 31 height 8
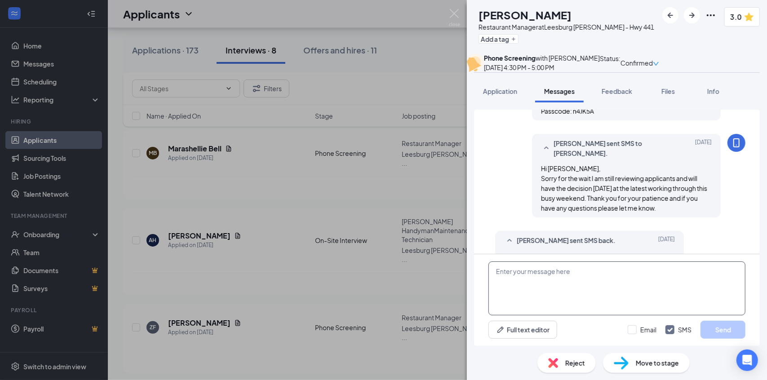
click at [536, 285] on textarea at bounding box center [616, 288] width 257 height 54
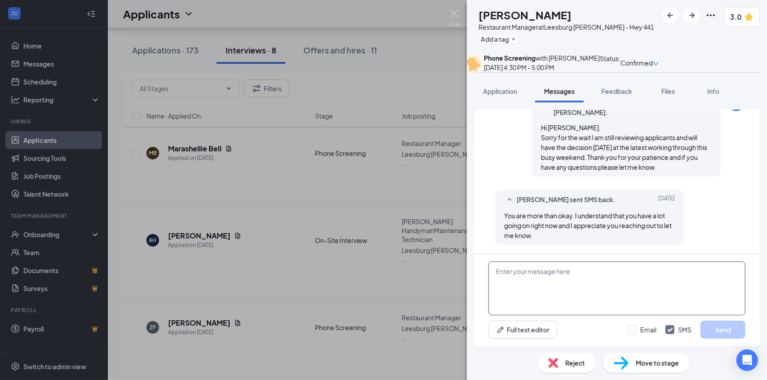
scroll to position [514, 0]
paste textarea "Hi Zachary, I wanted to reach out to you again. I did find another candidate fo…"
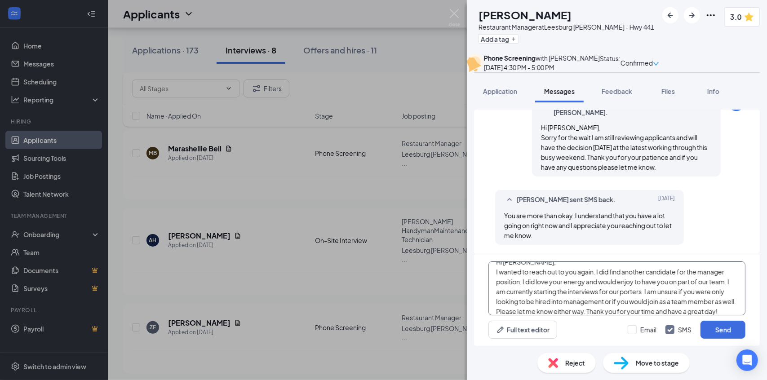
scroll to position [19, 0]
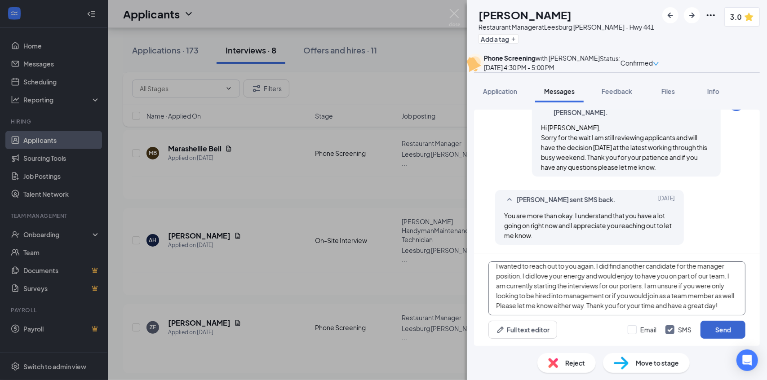
type textarea "Hi Zachary, I wanted to reach out to you again. I did find another candidate fo…"
click at [722, 335] on button "Send" at bounding box center [722, 330] width 45 height 18
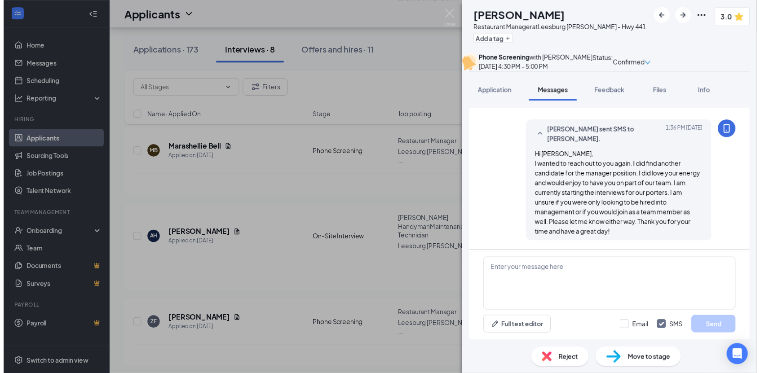
scroll to position [651, 0]
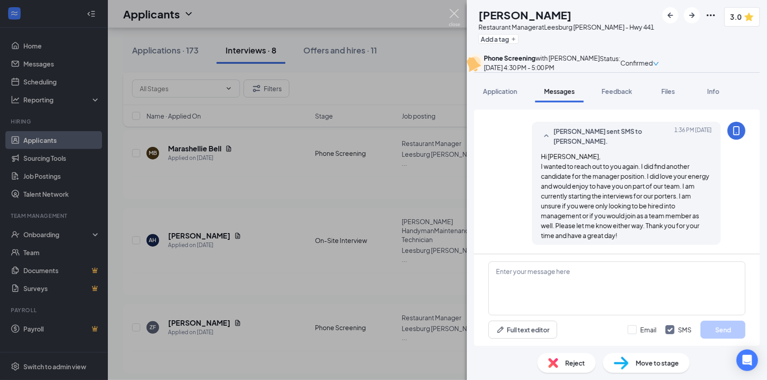
click at [457, 17] on img at bounding box center [454, 18] width 11 height 18
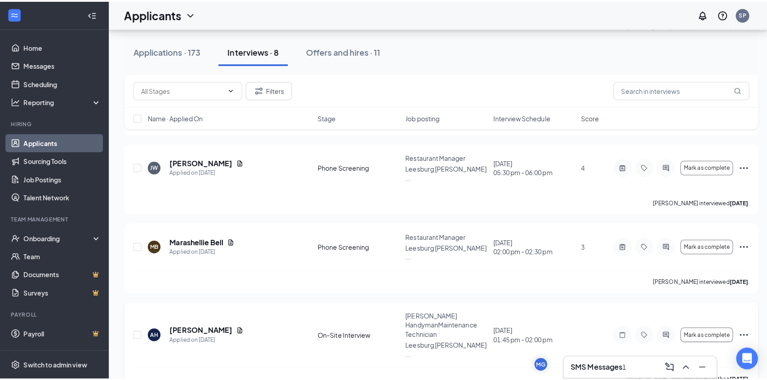
scroll to position [258, 0]
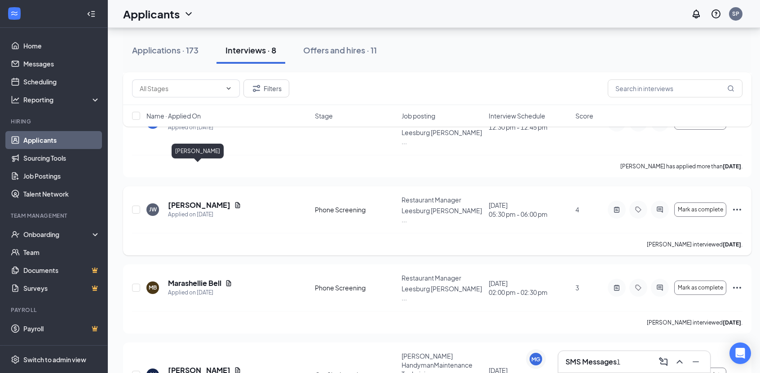
click at [191, 200] on h5 "Justin Williams" at bounding box center [199, 205] width 62 height 10
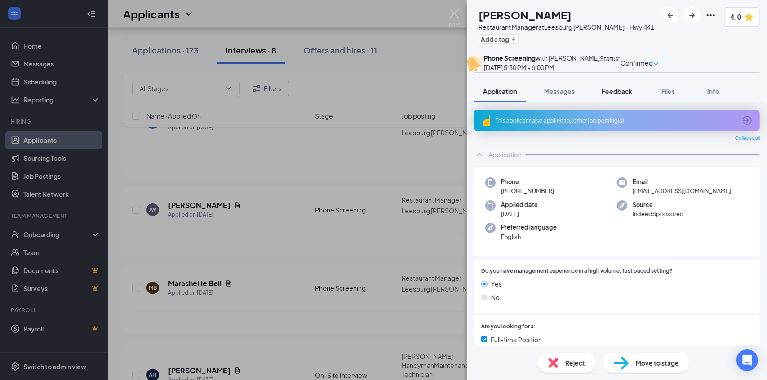
click at [627, 95] on span "Feedback" at bounding box center [616, 91] width 31 height 8
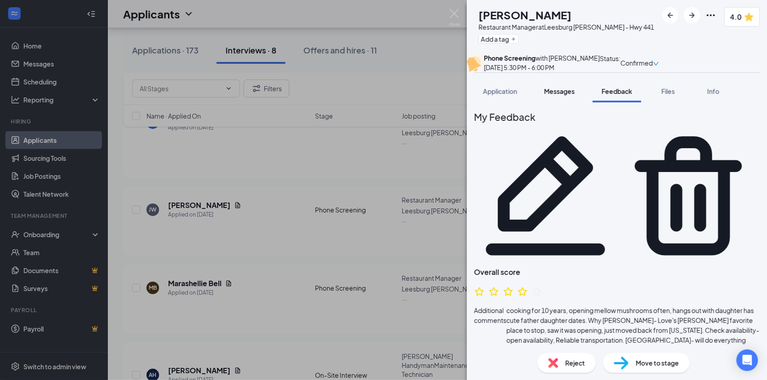
click at [574, 95] on span "Messages" at bounding box center [559, 91] width 31 height 8
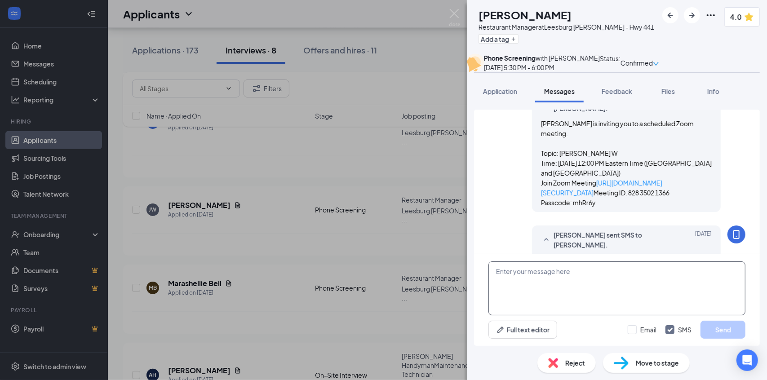
click at [613, 295] on textarea at bounding box center [616, 288] width 257 height 54
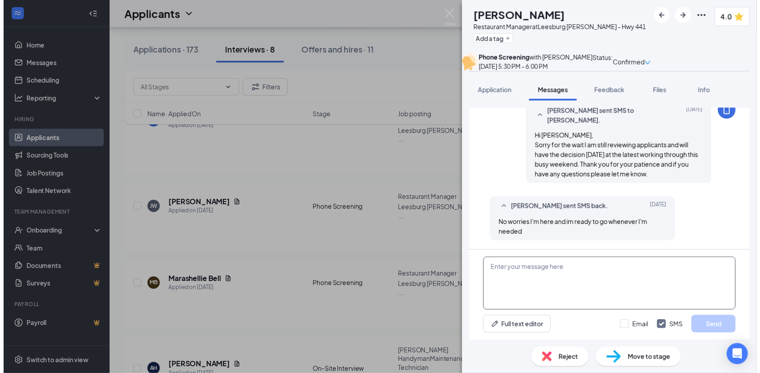
scroll to position [494, 0]
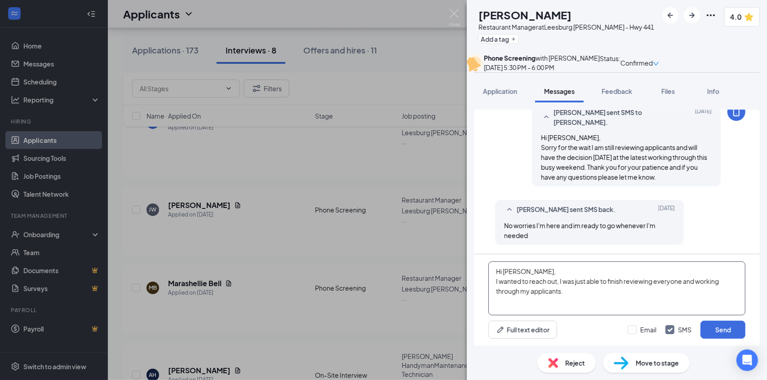
type textarea "Hi Justin, I wanted to reach out, I was just able to finish reviewing everyone …"
drag, startPoint x: 614, startPoint y: 294, endPoint x: 466, endPoint y: 259, distance: 152.2
click at [466, 259] on div "JW Justin Williams Restaurant Manager at Leesburg Culver’s - Hwy 441 Add a tag …" at bounding box center [383, 190] width 767 height 380
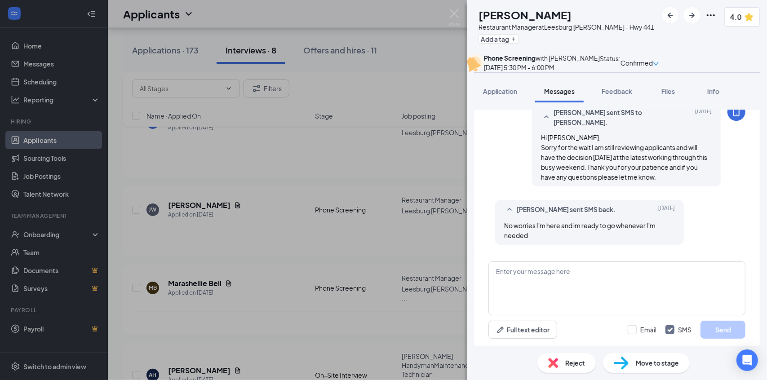
click at [567, 366] on span "Reject" at bounding box center [575, 363] width 20 height 10
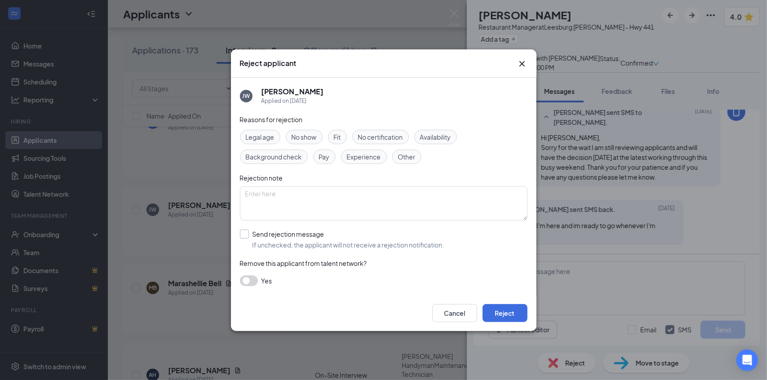
click at [247, 231] on input "Send rejection message If unchecked, the applicant will not receive a rejection…" at bounding box center [342, 239] width 204 height 20
checkbox input "true"
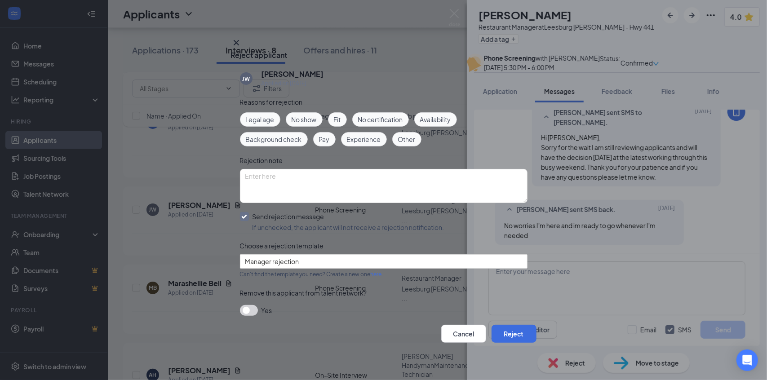
click at [403, 137] on span "Other" at bounding box center [407, 139] width 18 height 10
click at [366, 184] on textarea at bounding box center [383, 186] width 287 height 34
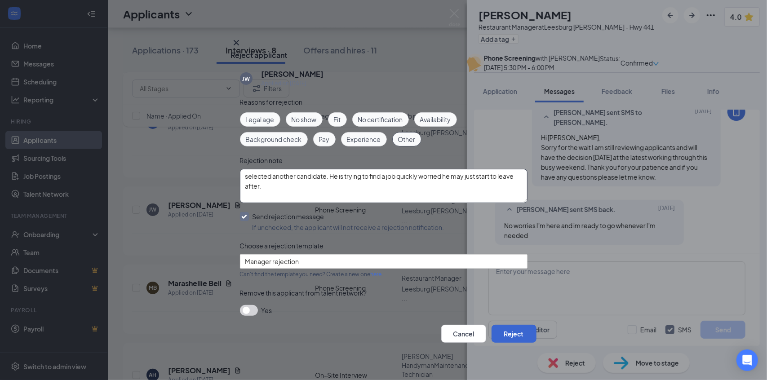
type textarea "selected another candidate. He is trying to find a job quickly worried he may j…"
click at [511, 333] on button "Reject" at bounding box center [513, 334] width 45 height 18
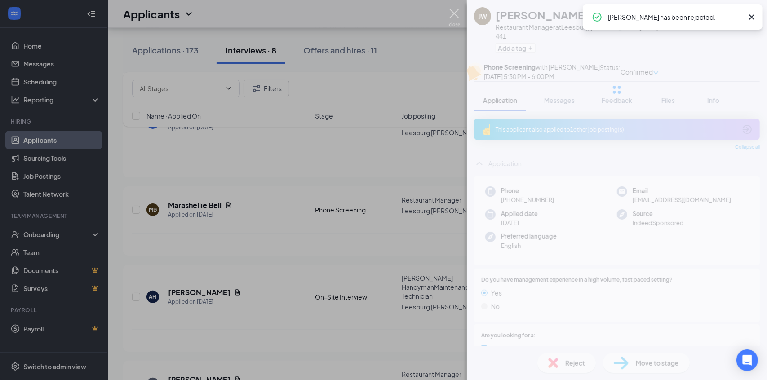
click at [454, 12] on img at bounding box center [454, 18] width 11 height 18
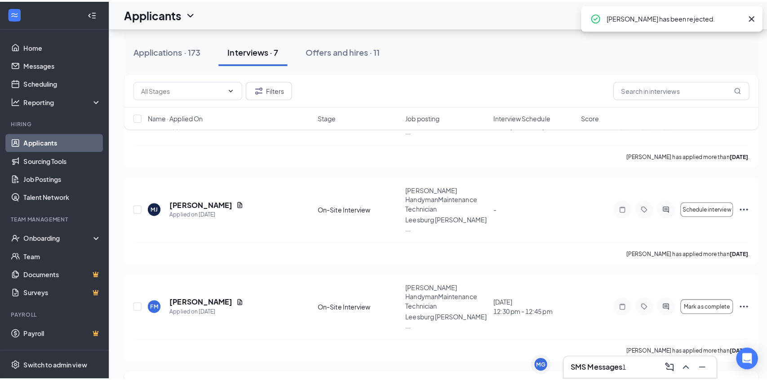
scroll to position [123, 0]
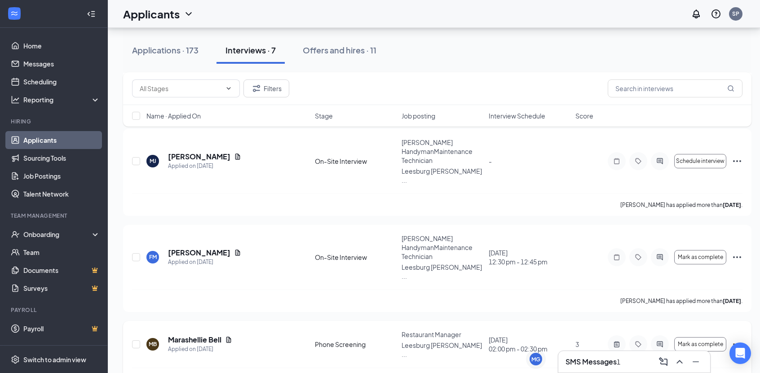
click at [660, 335] on div at bounding box center [660, 344] width 18 height 18
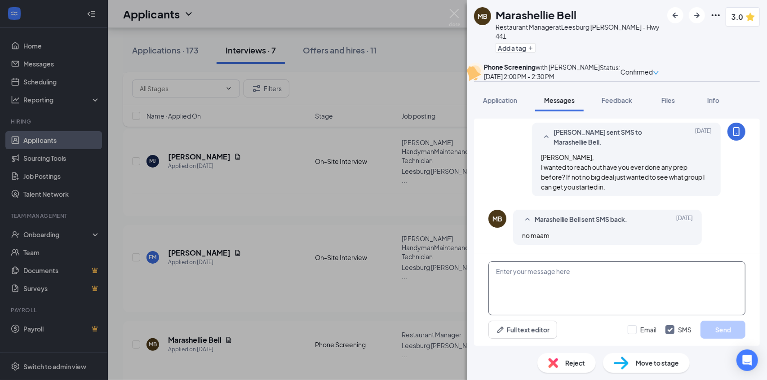
click at [568, 292] on textarea at bounding box center [616, 288] width 257 height 54
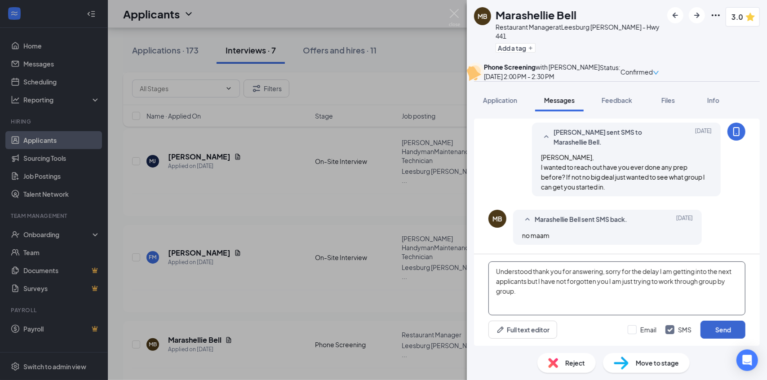
type textarea "Understood thank you for answering, sorry for the delay I am getting into the n…"
click at [719, 338] on button "Send" at bounding box center [722, 330] width 45 height 18
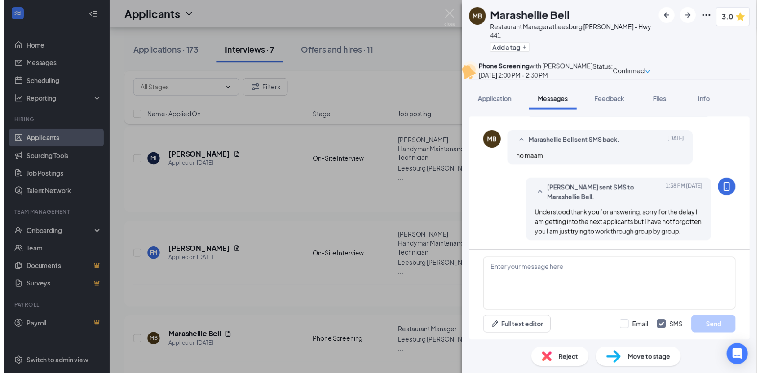
scroll to position [733, 0]
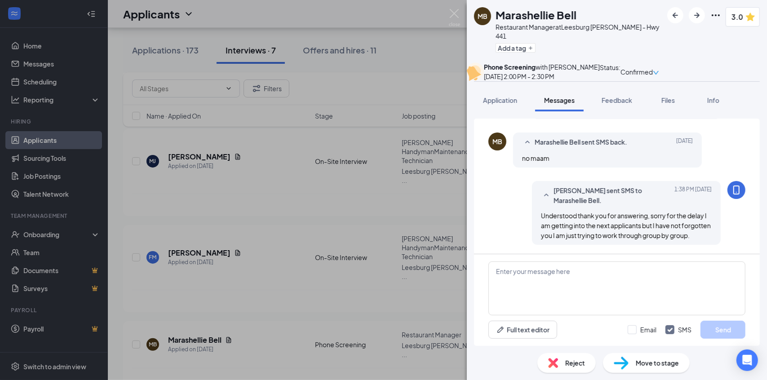
click at [452, 17] on img at bounding box center [454, 18] width 11 height 18
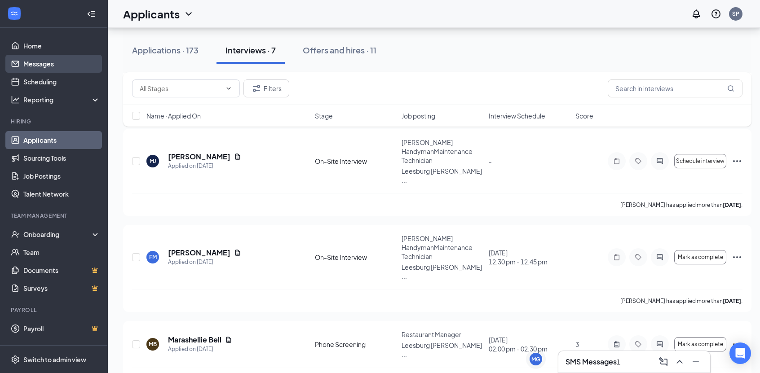
click at [63, 62] on link "Messages" at bounding box center [61, 64] width 77 height 18
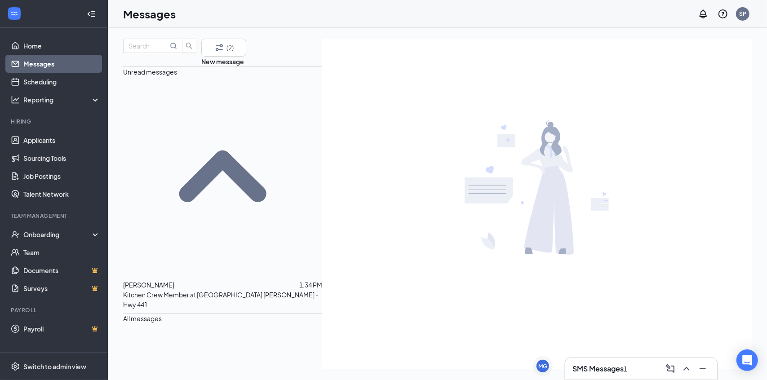
click at [168, 281] on span "[PERSON_NAME]" at bounding box center [148, 285] width 51 height 8
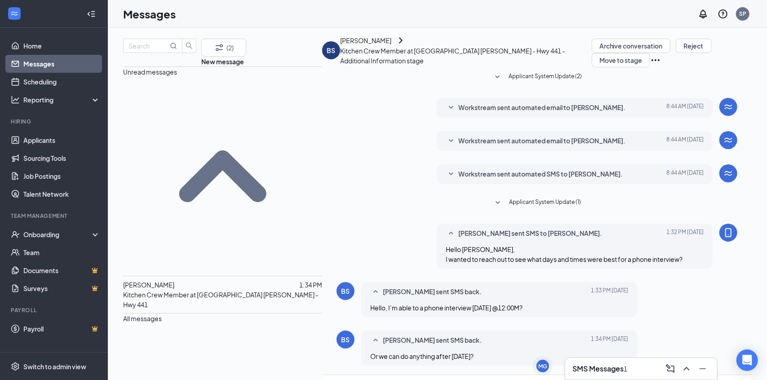
scroll to position [117, 0]
type textarea "I"
type textarea "The only time I have Thursday is 10 am otherwise I do have friday at 10 am or 2…"
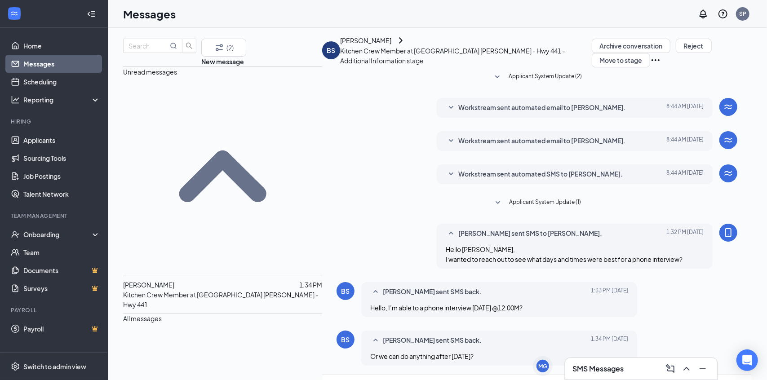
drag, startPoint x: 321, startPoint y: 59, endPoint x: 276, endPoint y: 60, distance: 45.4
click at [322, 60] on div "BS Bryant Smith Kitchen Crew Member at Leesburg Culver’s - Hwy 441 - Additional…" at bounding box center [456, 50] width 269 height 23
copy div "[PERSON_NAME]"
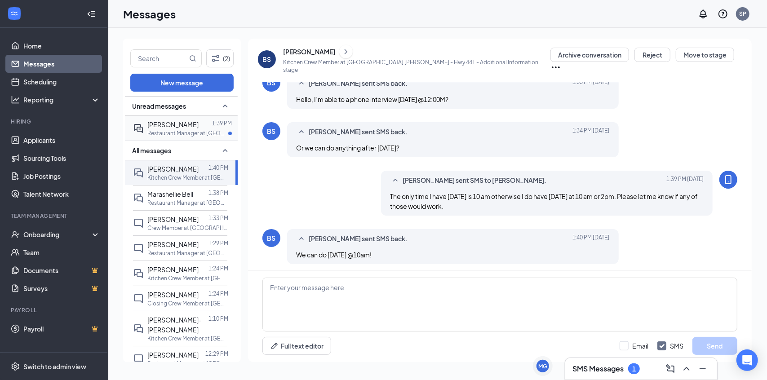
scroll to position [252, 0]
click at [365, 296] on textarea at bounding box center [499, 305] width 475 height 54
type textarea "perfect I have it scheduled."
click at [704, 344] on button "Send" at bounding box center [714, 346] width 45 height 18
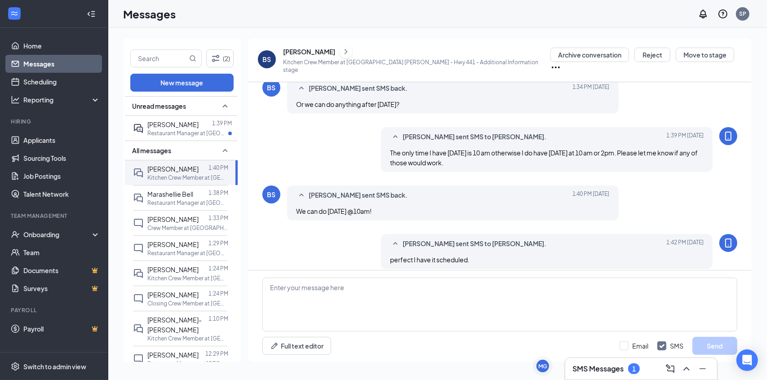
scroll to position [301, 0]
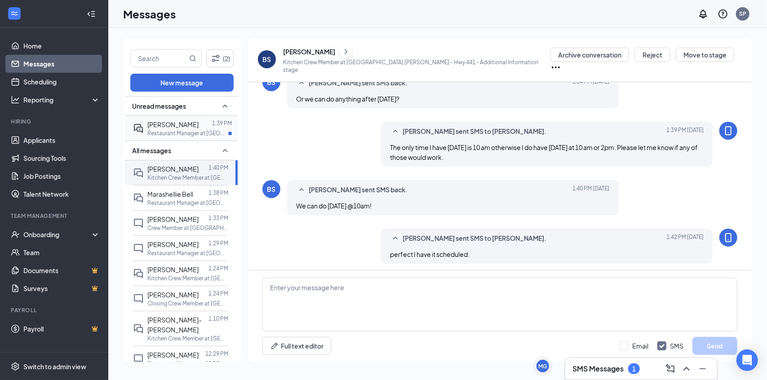
click at [191, 130] on p "Restaurant Manager at [GEOGRAPHIC_DATA] [PERSON_NAME][GEOGRAPHIC_DATA] 441" at bounding box center [187, 133] width 81 height 8
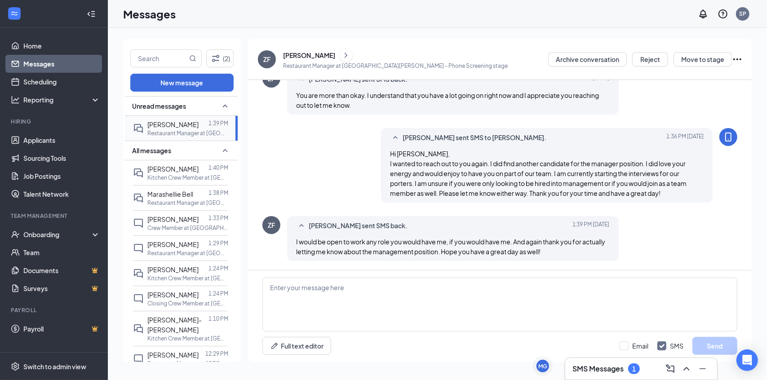
scroll to position [408, 0]
click at [489, 285] on textarea at bounding box center [499, 305] width 475 height 54
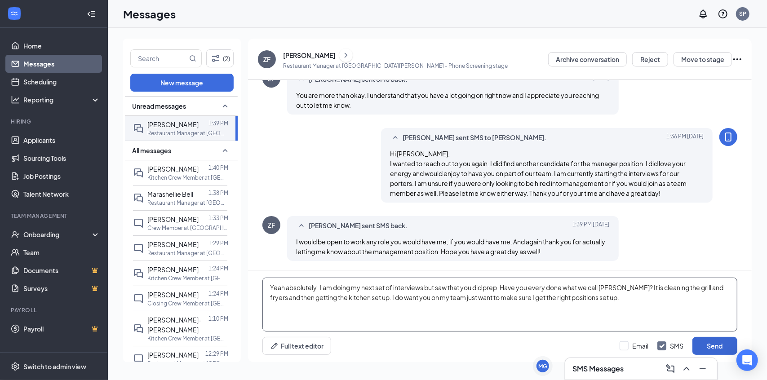
type textarea "Yeah absolutely. I am doing my next set of interviews but saw that you did prep…"
click at [723, 344] on button "Send" at bounding box center [714, 346] width 45 height 18
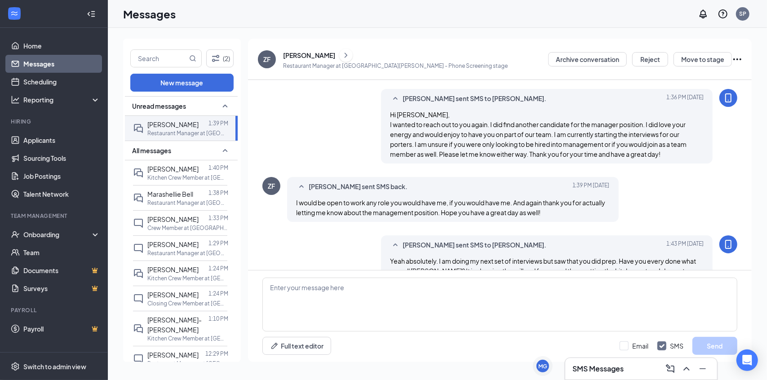
scroll to position [476, 0]
